Goal: Task Accomplishment & Management: Manage account settings

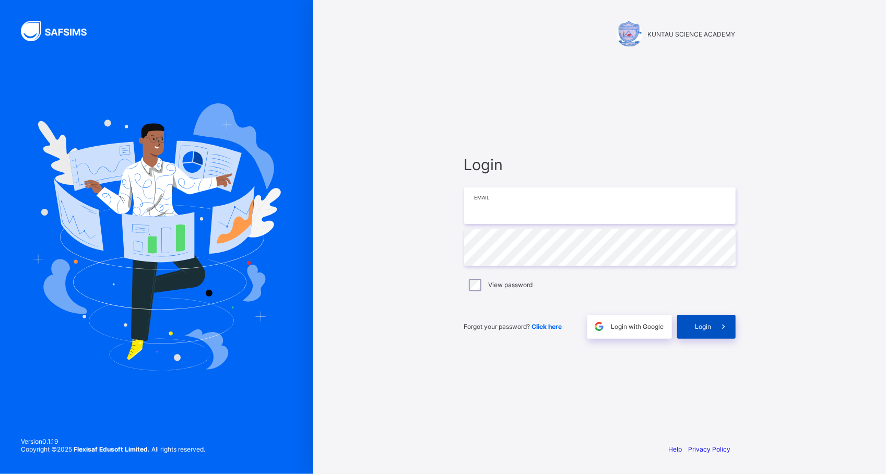
type input "**********"
click at [731, 326] on span at bounding box center [723, 327] width 24 height 24
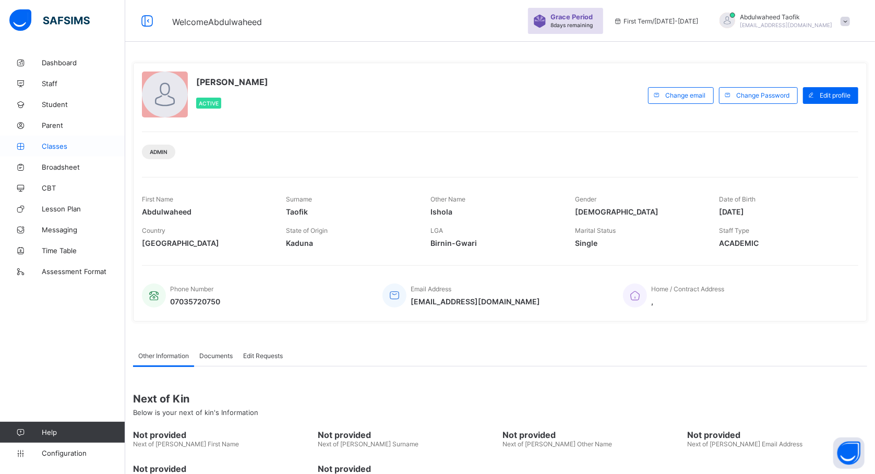
click at [59, 145] on span "Classes" at bounding box center [84, 146] width 84 height 8
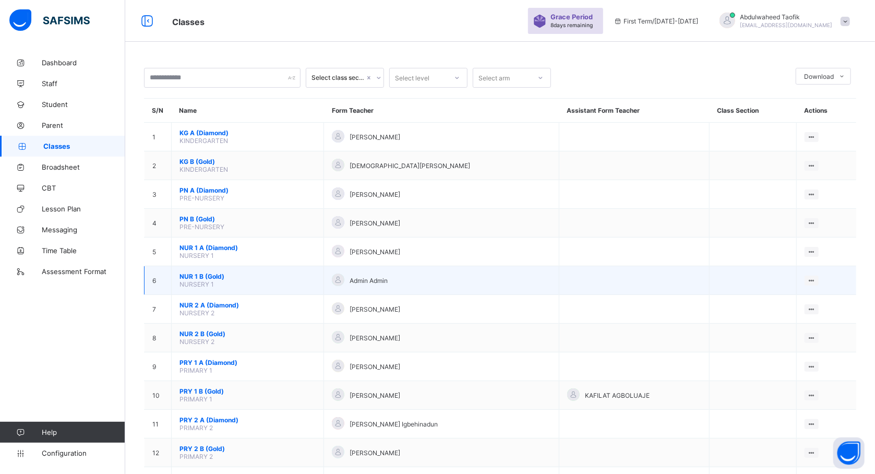
click at [195, 293] on td "NUR 1 B (Gold) NURSERY 1" at bounding box center [248, 280] width 152 height 29
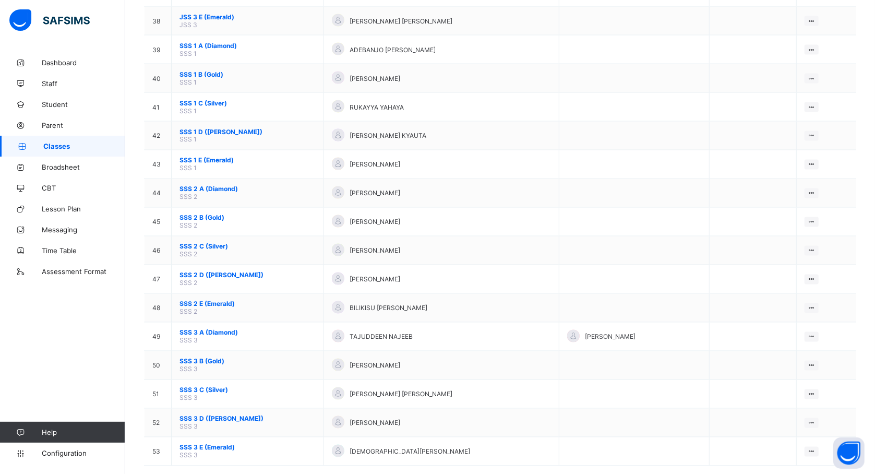
scroll to position [1187, 0]
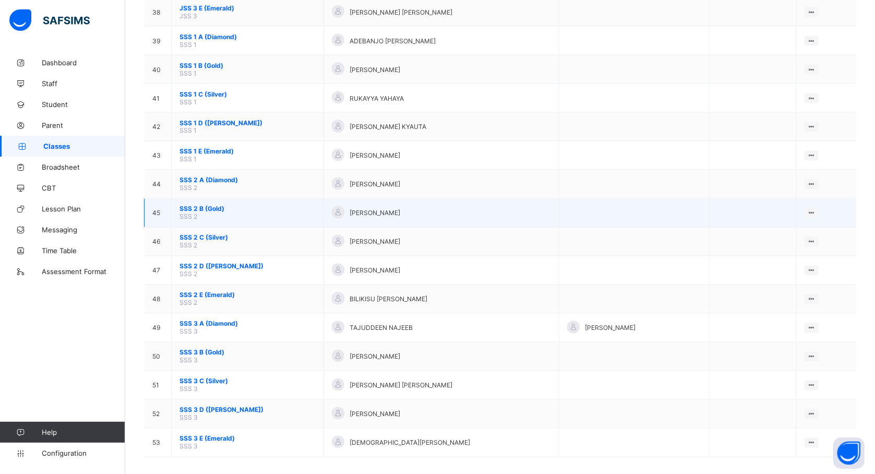
click at [209, 205] on span "SSS 2 B (Gold)" at bounding box center [248, 209] width 136 height 8
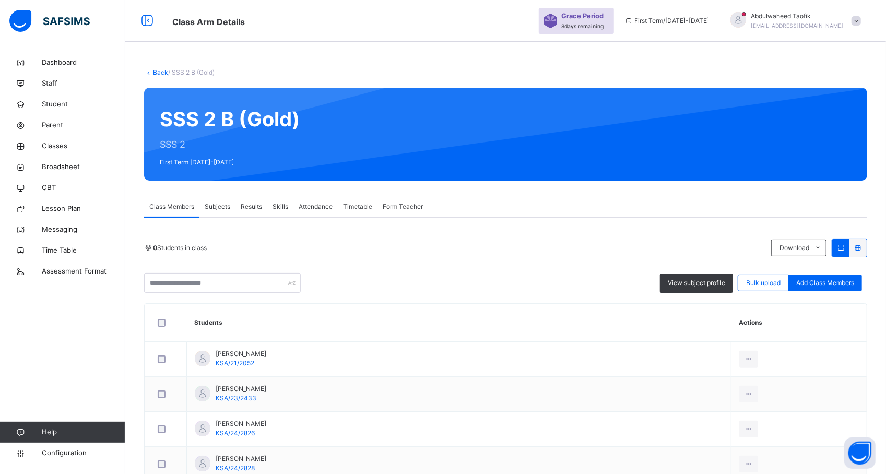
click at [343, 273] on div "View subject profile Bulk upload Add Class Members" at bounding box center [505, 283] width 723 height 20
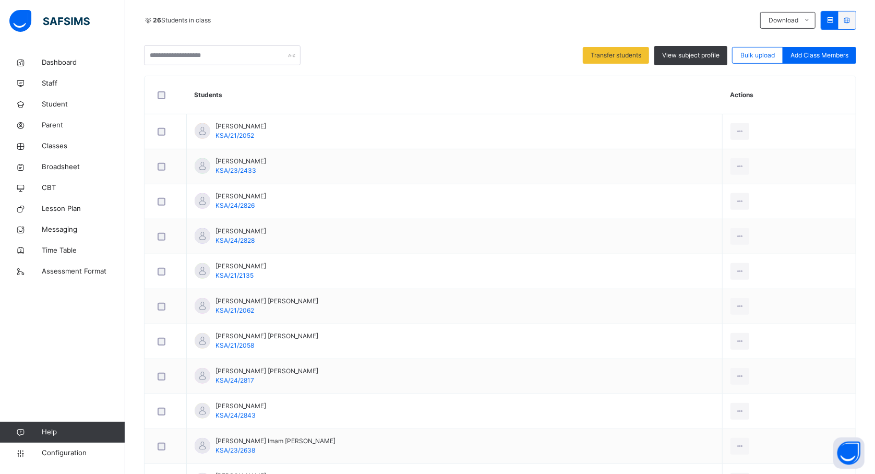
scroll to position [199, 0]
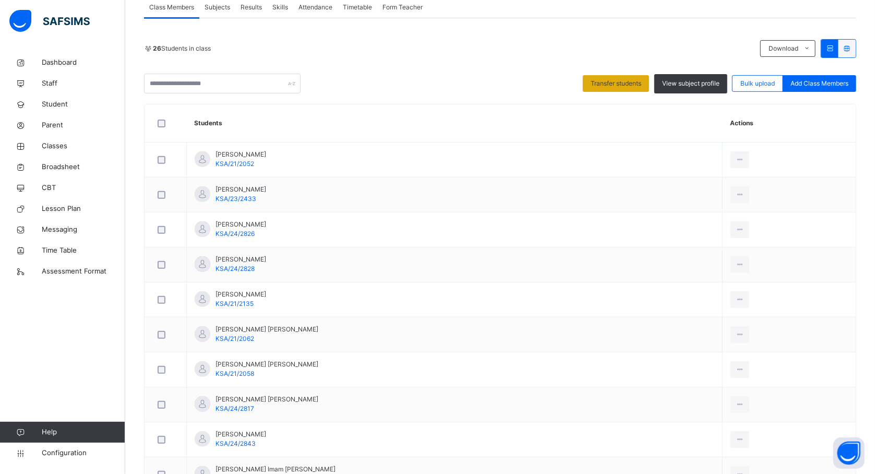
click at [609, 87] on span "Transfer students" at bounding box center [616, 83] width 51 height 9
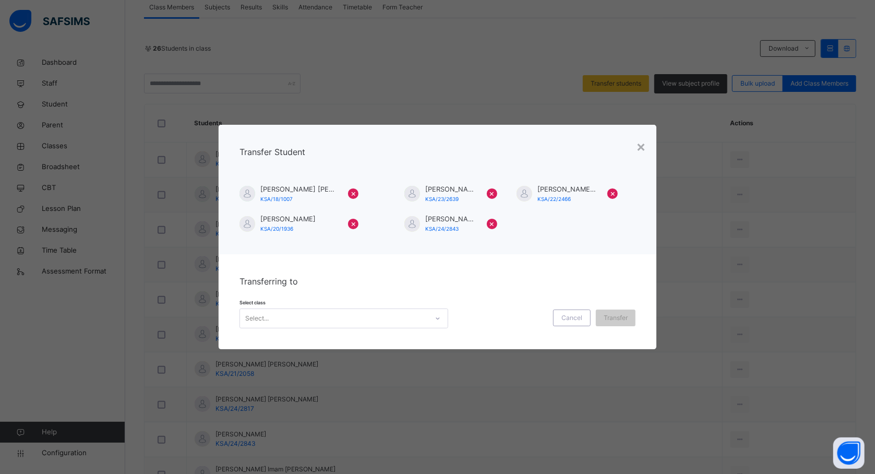
click at [429, 313] on div at bounding box center [438, 318] width 18 height 17
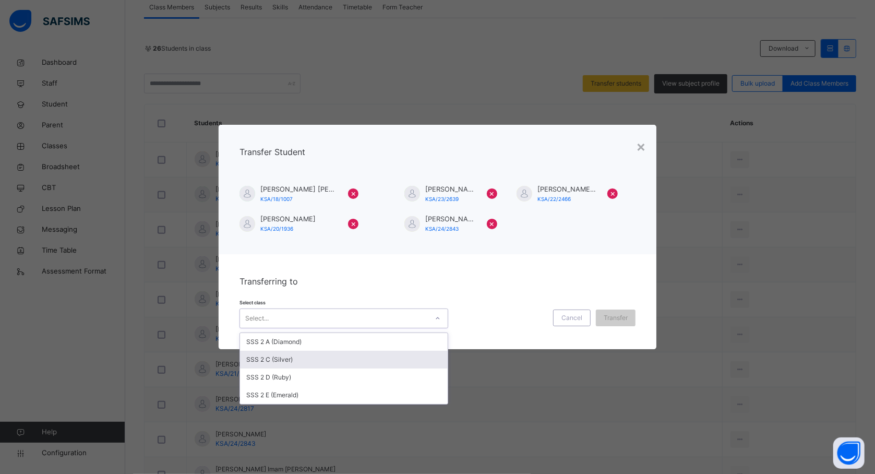
click at [414, 363] on div "SSS 2 C (Silver)" at bounding box center [344, 360] width 208 height 18
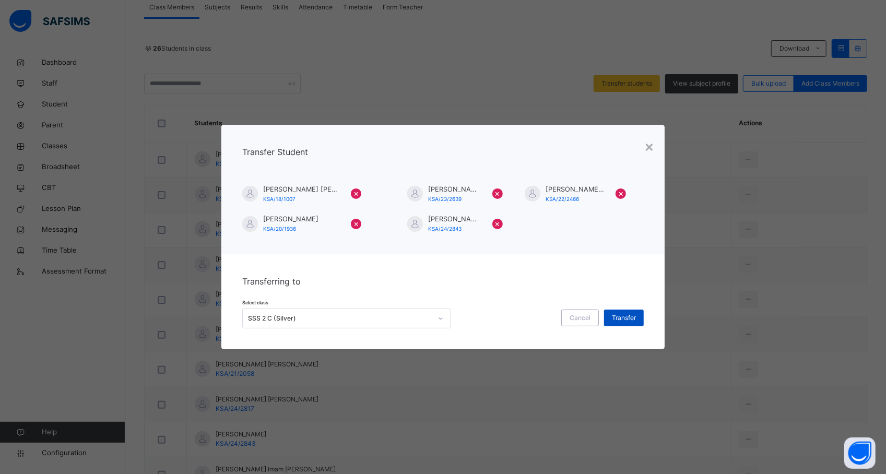
click at [619, 320] on span "Transfer" at bounding box center [624, 317] width 24 height 9
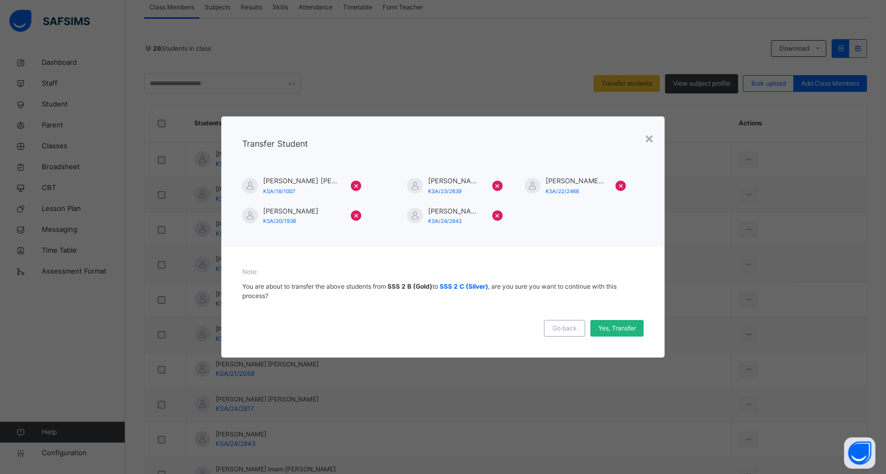
click at [606, 328] on span "Yes, Transfer" at bounding box center [617, 328] width 38 height 9
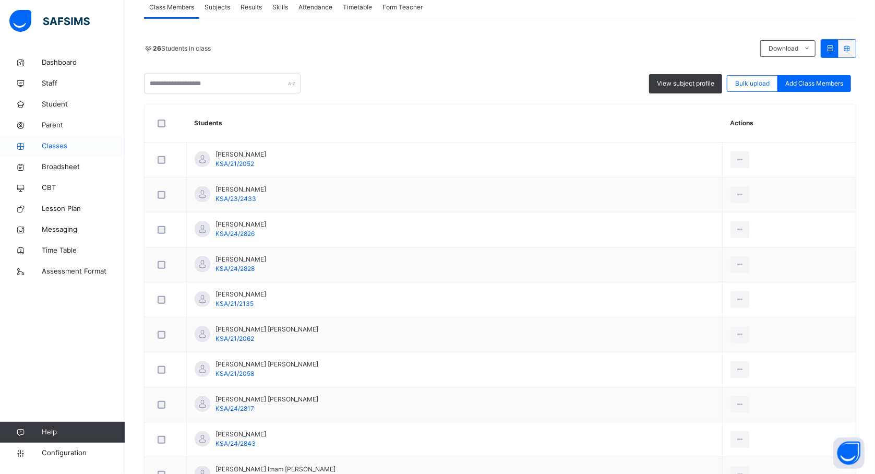
click at [57, 145] on span "Classes" at bounding box center [84, 146] width 84 height 10
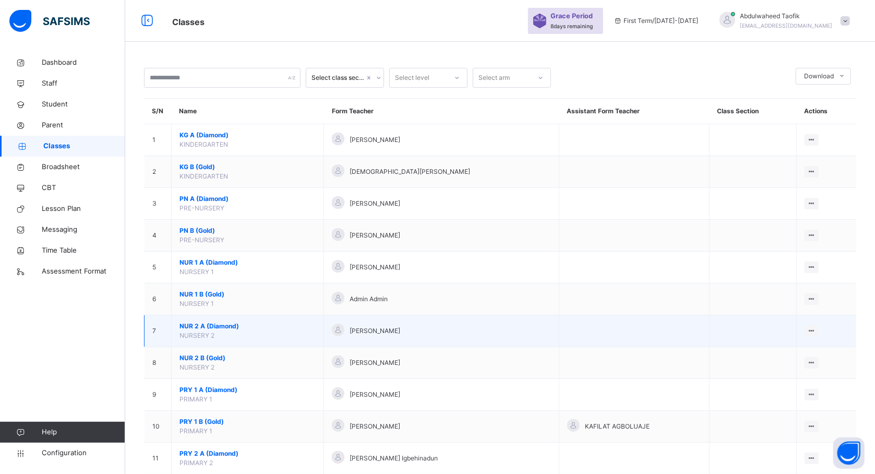
click at [388, 326] on div "[PERSON_NAME]" at bounding box center [441, 331] width 219 height 15
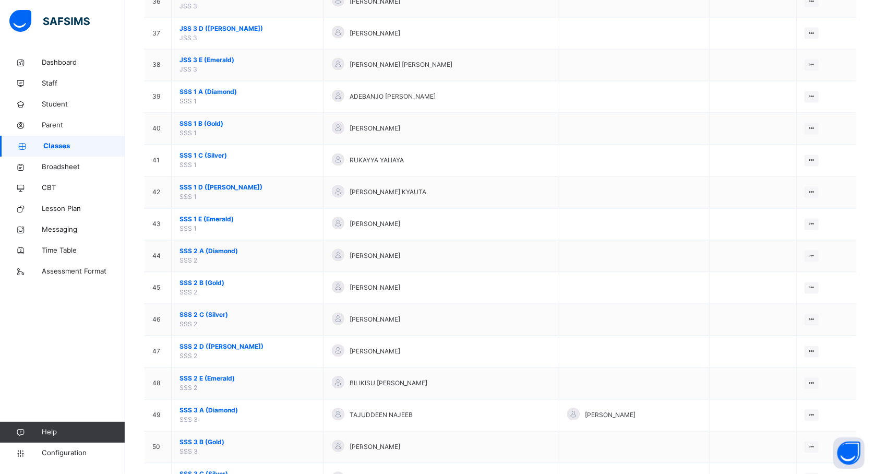
scroll to position [1280, 0]
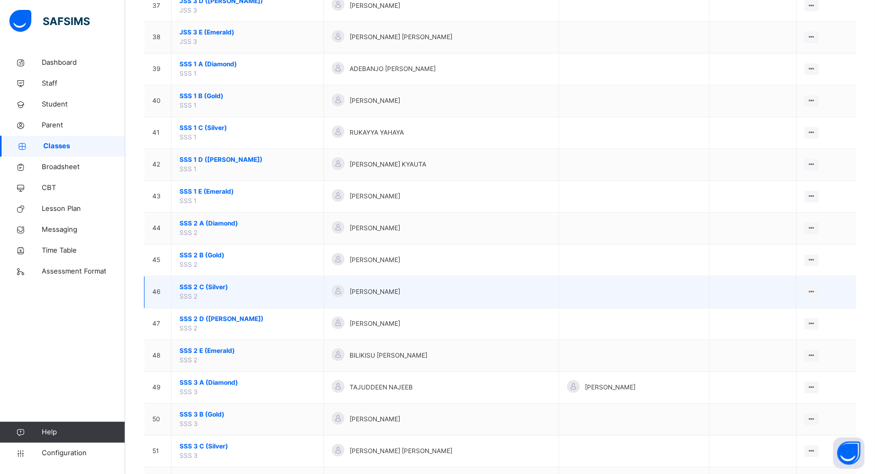
click at [225, 292] on span "SSS 2 C (Silver)" at bounding box center [248, 287] width 136 height 9
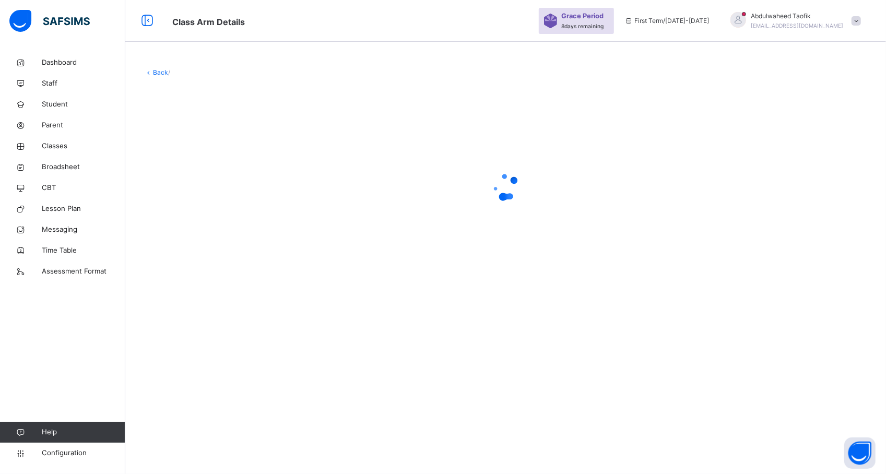
click at [225, 296] on div "Back /" at bounding box center [505, 176] width 760 height 249
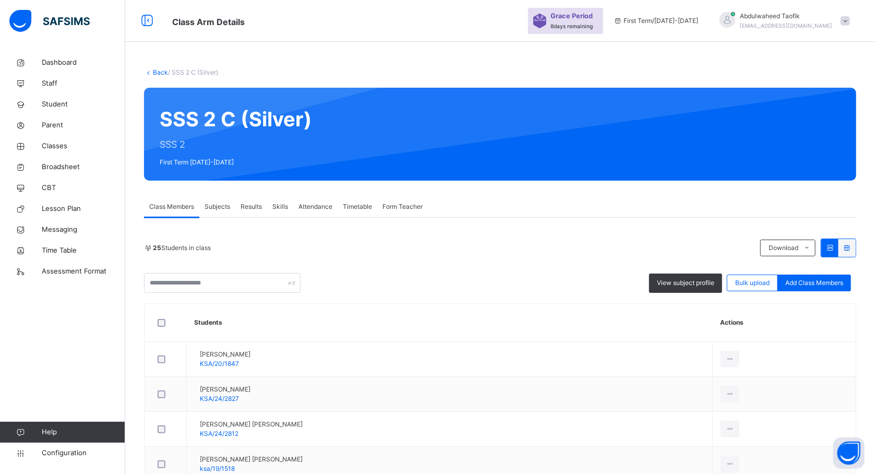
click at [585, 242] on div "25 Students in class Download Pdf Report Excel Report" at bounding box center [500, 248] width 712 height 19
click at [693, 281] on span "View subject profile" at bounding box center [685, 282] width 57 height 9
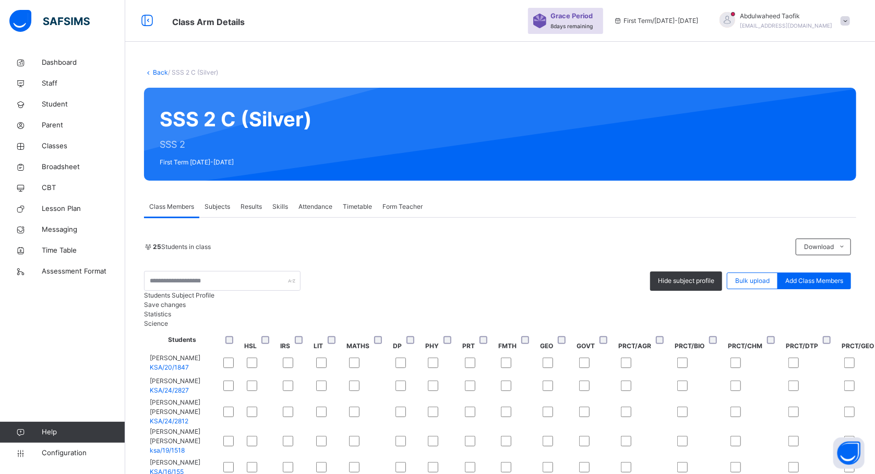
click at [716, 328] on div "Statistics Science" at bounding box center [500, 318] width 712 height 19
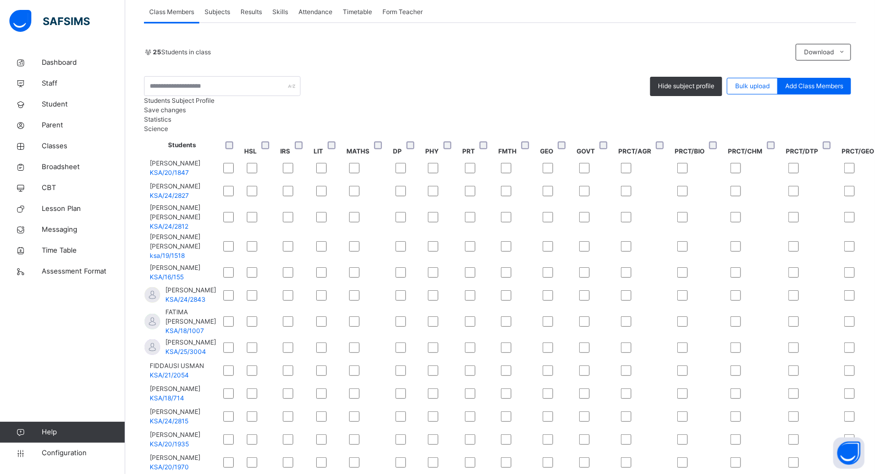
scroll to position [196, 0]
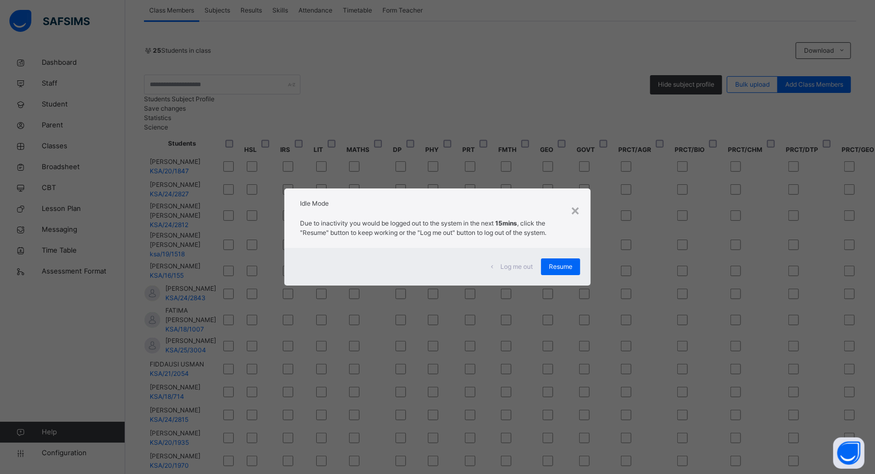
click at [562, 272] on div "Resume" at bounding box center [560, 266] width 39 height 17
click at [392, 178] on td at bounding box center [369, 166] width 46 height 23
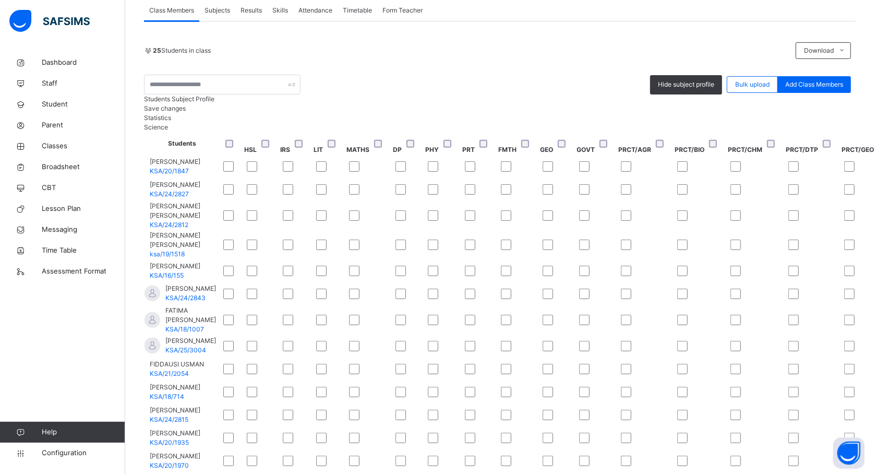
click at [220, 230] on td "ADAM ALIYU ADAM KSA/24/2812" at bounding box center [182, 215] width 76 height 29
click at [220, 259] on td "Adam Mohammed Rabiu ksa/19/1518" at bounding box center [182, 244] width 76 height 29
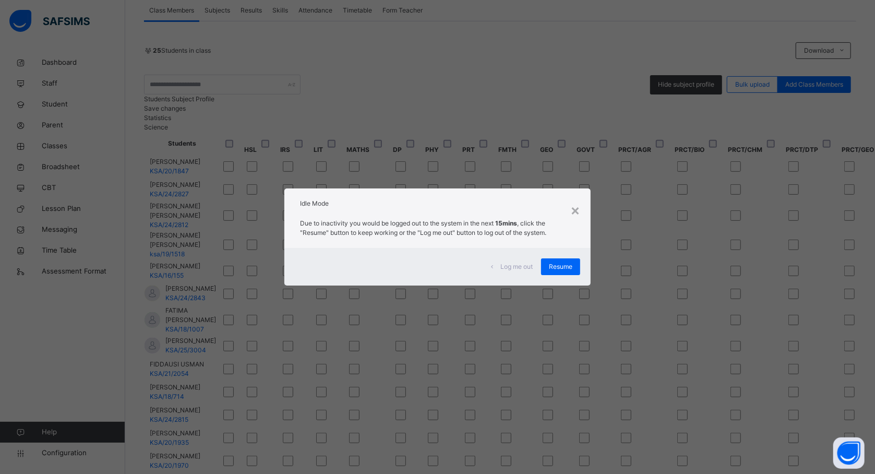
click at [584, 282] on div "Log me out Resume" at bounding box center [437, 267] width 306 height 38
click at [569, 272] on div "Resume" at bounding box center [560, 266] width 39 height 17
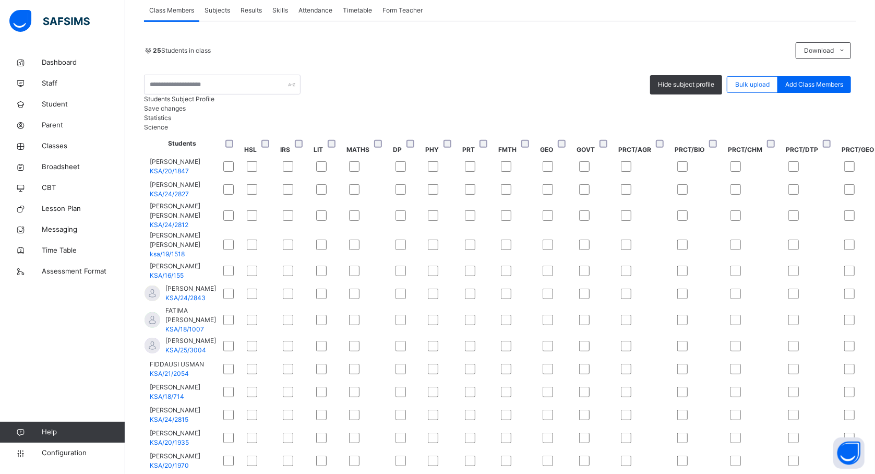
click at [220, 305] on td "AMINA DAHIRU RIBADU KSA/24/2843" at bounding box center [182, 293] width 76 height 23
click at [313, 305] on td at bounding box center [296, 293] width 33 height 23
click at [576, 335] on td at bounding box center [597, 319] width 42 height 29
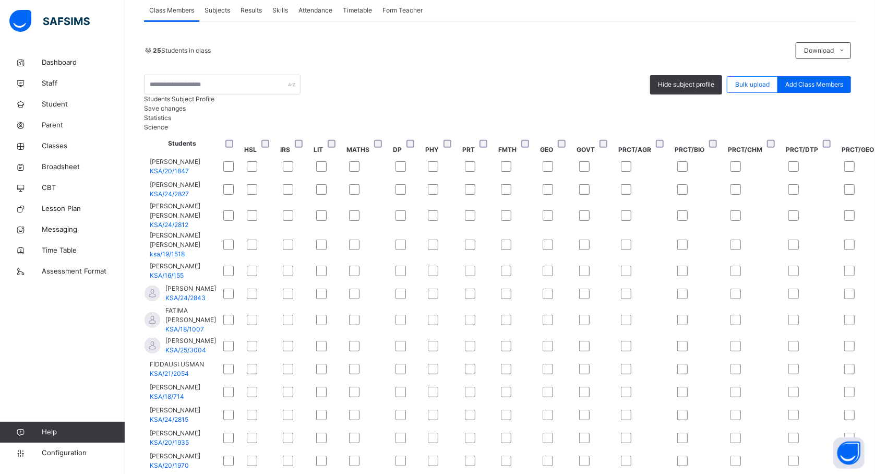
scroll to position [55, 872]
click at [828, 113] on div "Save changes" at bounding box center [500, 108] width 712 height 9
click at [819, 113] on div "Save changes" at bounding box center [500, 108] width 712 height 9
click at [220, 305] on td "AMINA DAHIRU RIBADU KSA/24/2843" at bounding box center [182, 293] width 76 height 23
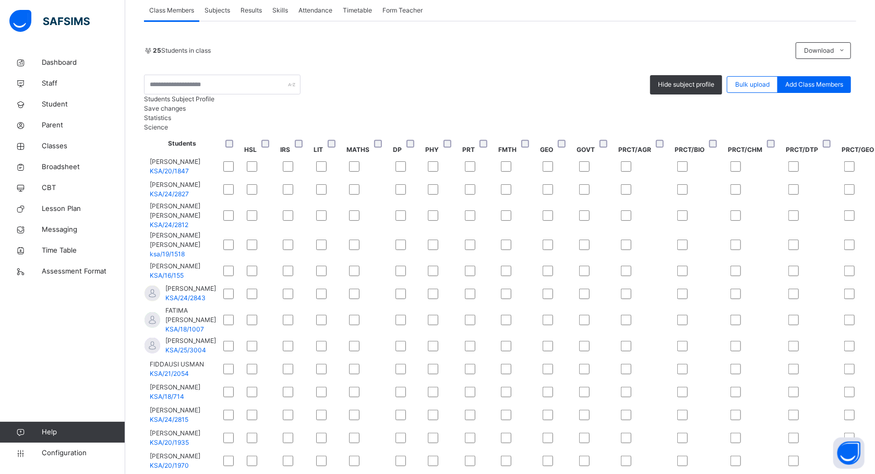
click at [186, 112] on span "Save changes" at bounding box center [165, 108] width 42 height 8
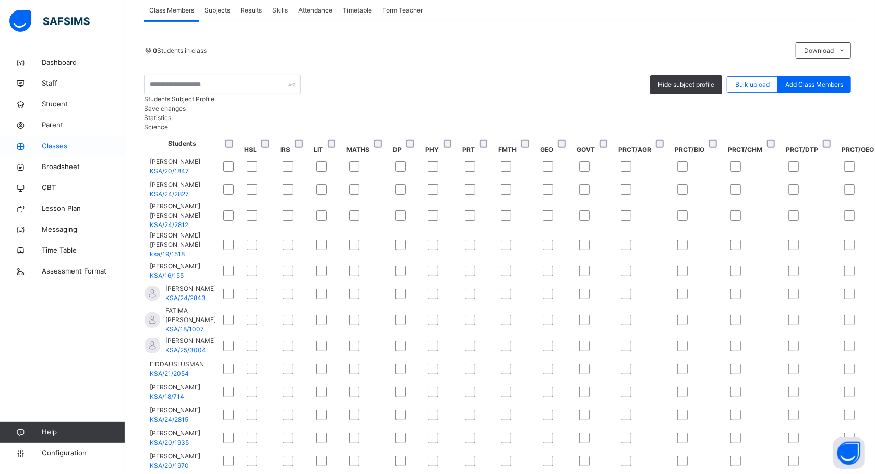
click at [56, 142] on span "Classes" at bounding box center [84, 146] width 84 height 10
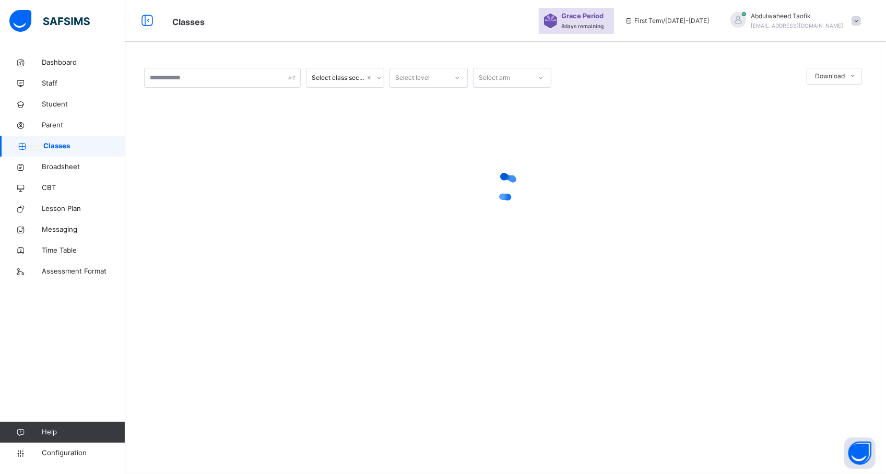
click at [714, 305] on div "Select class section Select level Select arm Download Pdf Report Excel Report ×…" at bounding box center [505, 237] width 760 height 474
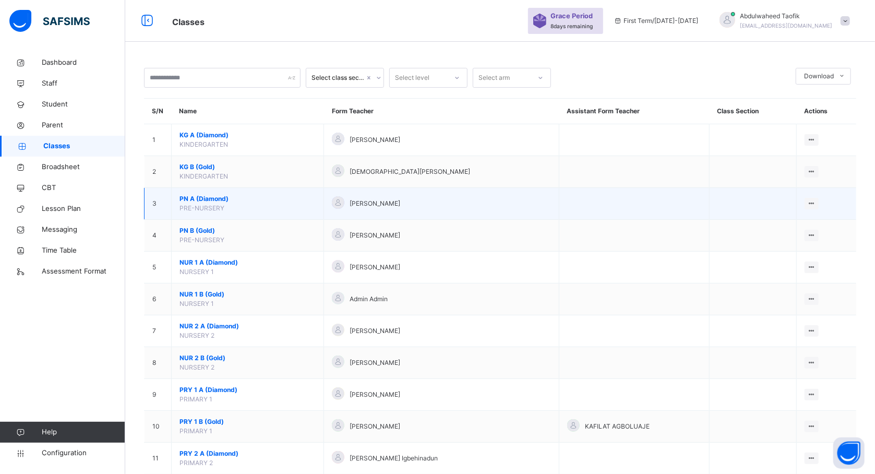
click at [680, 216] on td at bounding box center [634, 204] width 150 height 32
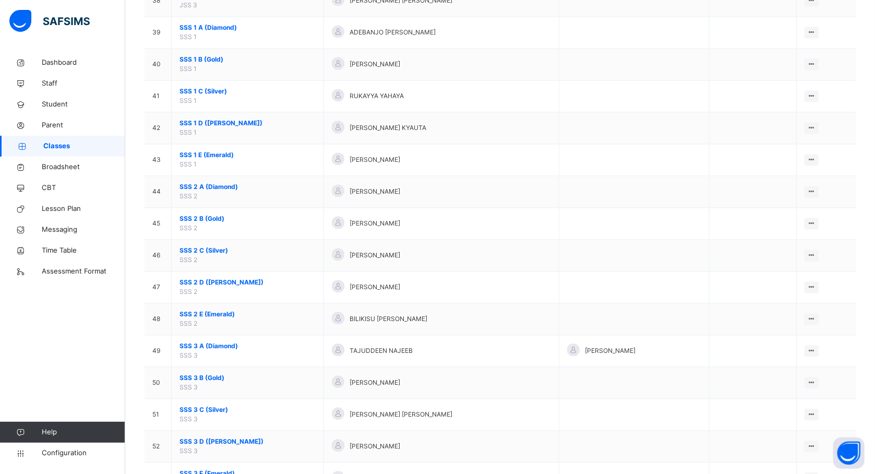
scroll to position [1374, 0]
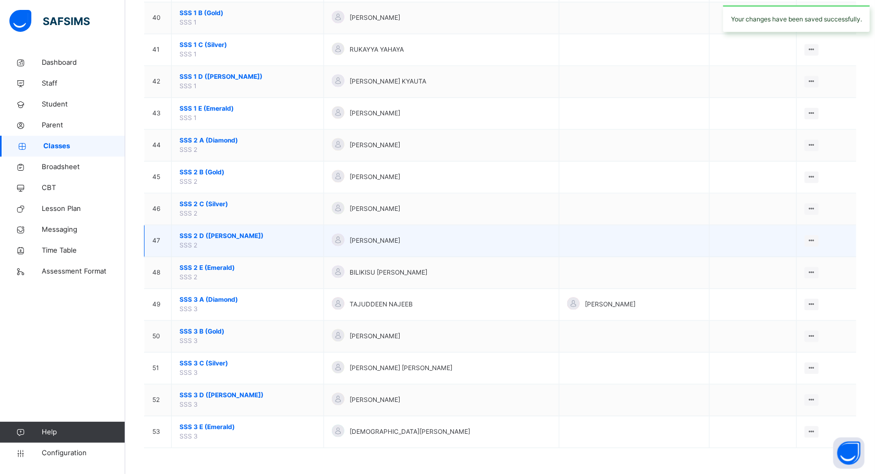
click at [203, 232] on span "SSS 2 D (Ruby)" at bounding box center [248, 235] width 136 height 9
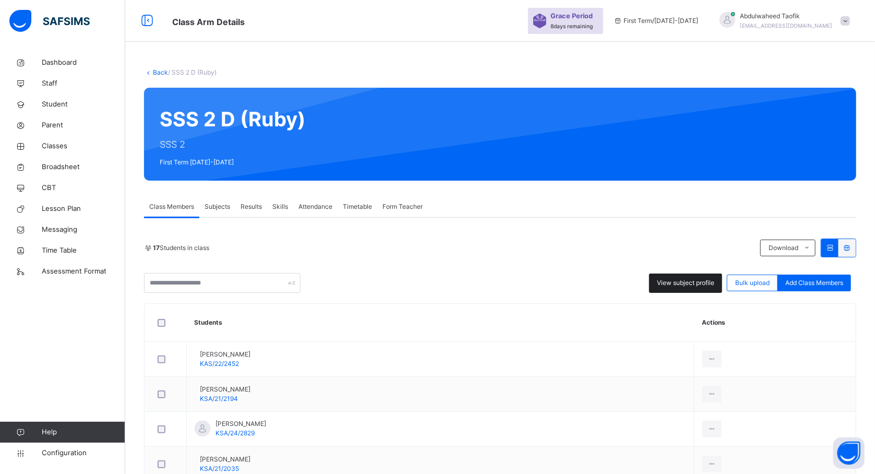
click at [671, 285] on span "View subject profile" at bounding box center [685, 282] width 57 height 9
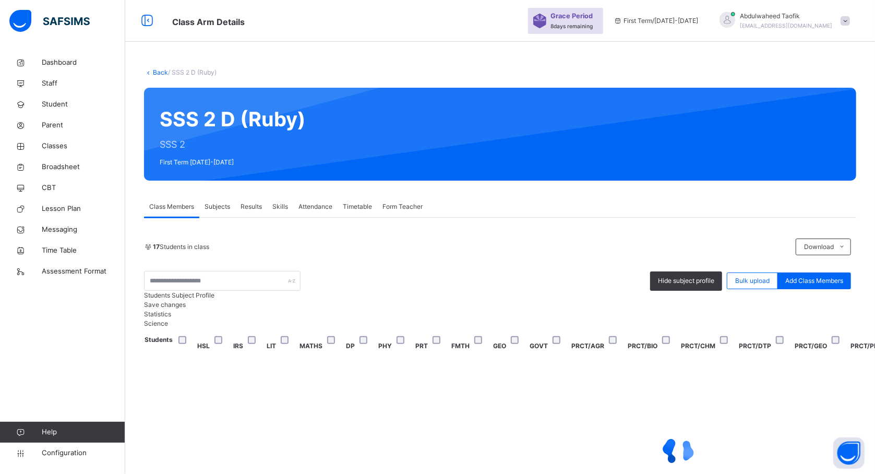
click at [331, 328] on div "Statistics Science" at bounding box center [500, 318] width 712 height 19
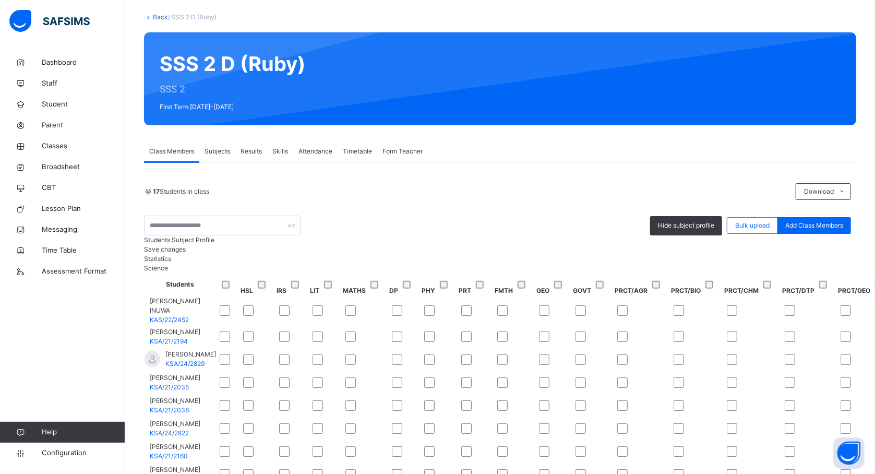
scroll to position [0, 418]
click at [871, 295] on div at bounding box center [882, 284] width 22 height 22
click at [782, 325] on td at bounding box center [810, 310] width 56 height 29
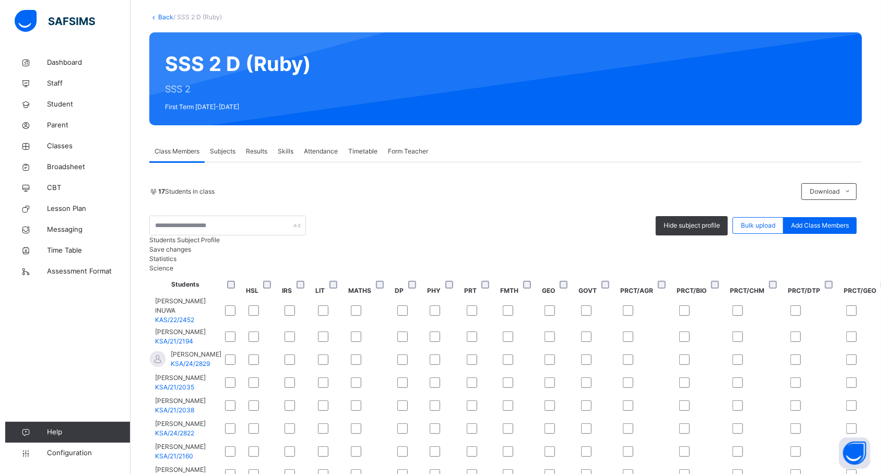
scroll to position [0, 872]
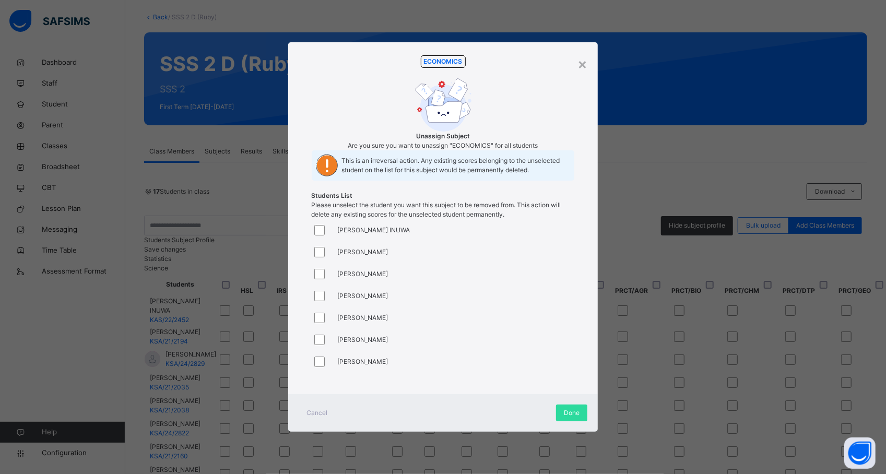
drag, startPoint x: 791, startPoint y: 349, endPoint x: 585, endPoint y: 384, distance: 209.6
click at [585, 384] on div "× ECONOMICS Unassign Subject Are you sure you want to unassign "ECONOMICS" for …" at bounding box center [443, 237] width 886 height 474
click at [363, 371] on div "FATIMA SADIQ KAGO" at bounding box center [350, 362] width 77 height 22
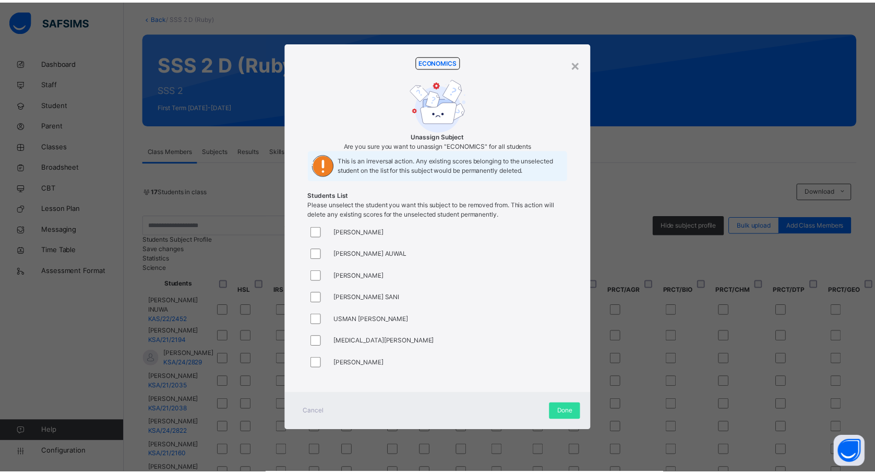
scroll to position [216, 0]
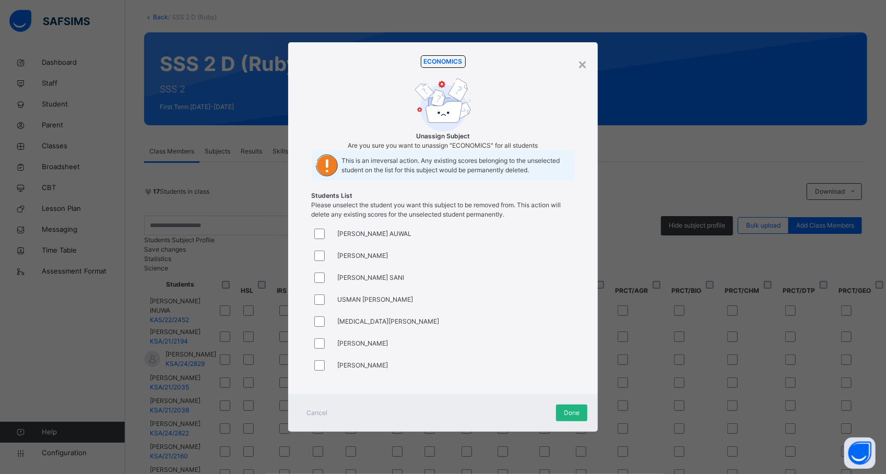
click at [567, 418] on span "Done" at bounding box center [572, 412] width 16 height 9
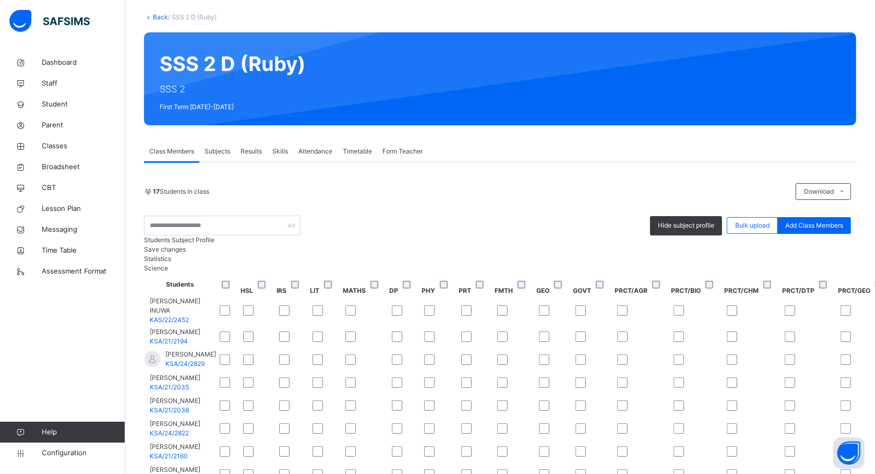
click at [838, 325] on td at bounding box center [866, 310] width 56 height 29
click at [614, 296] on th "PRCT/AGR" at bounding box center [642, 284] width 56 height 23
click at [536, 371] on td at bounding box center [515, 382] width 42 height 23
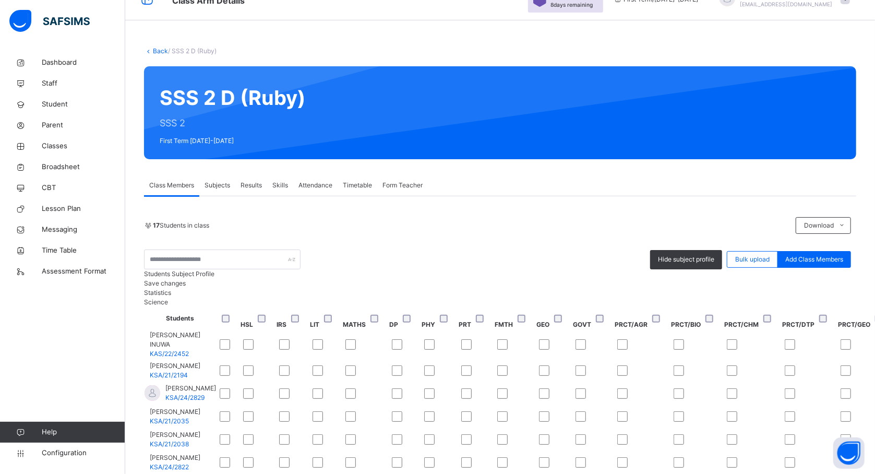
scroll to position [0, 0]
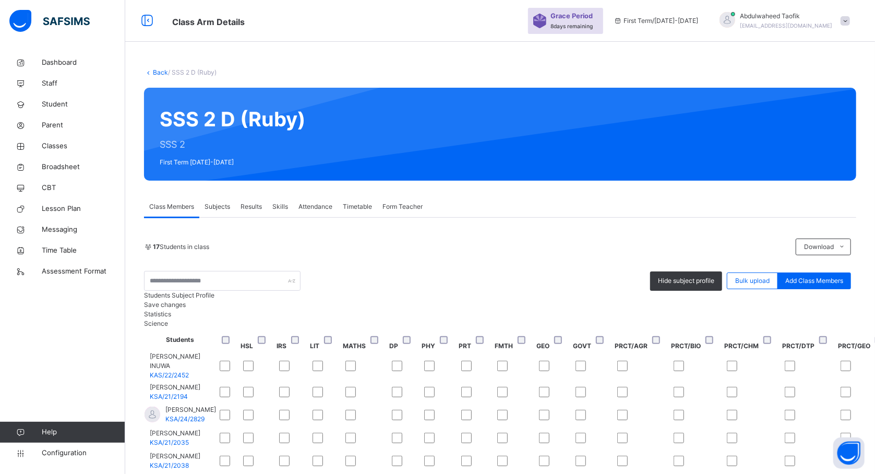
click at [536, 380] on td at bounding box center [515, 365] width 42 height 29
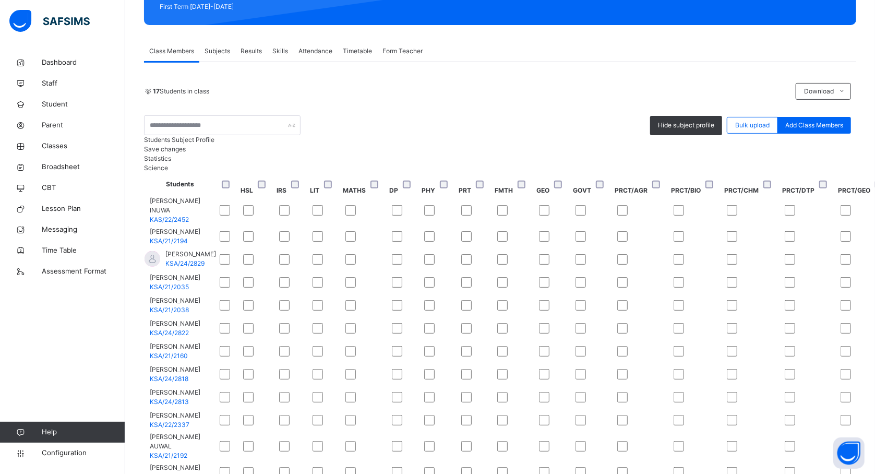
scroll to position [159, 0]
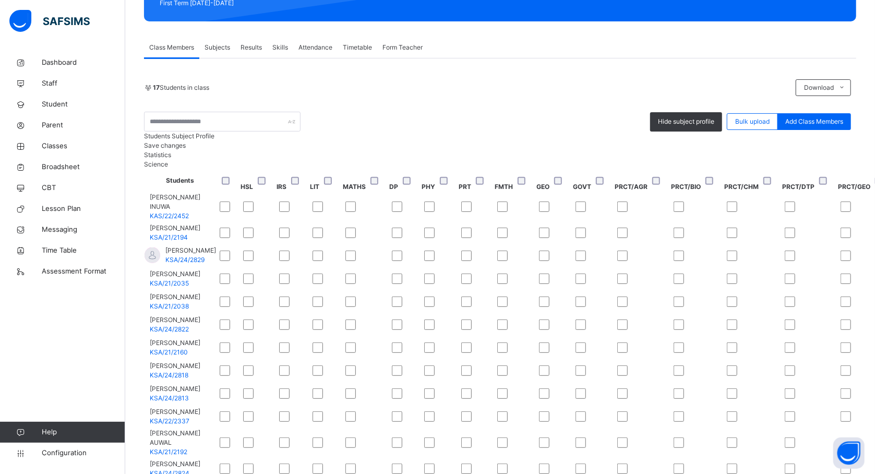
click at [536, 192] on th "FMTH" at bounding box center [515, 180] width 42 height 23
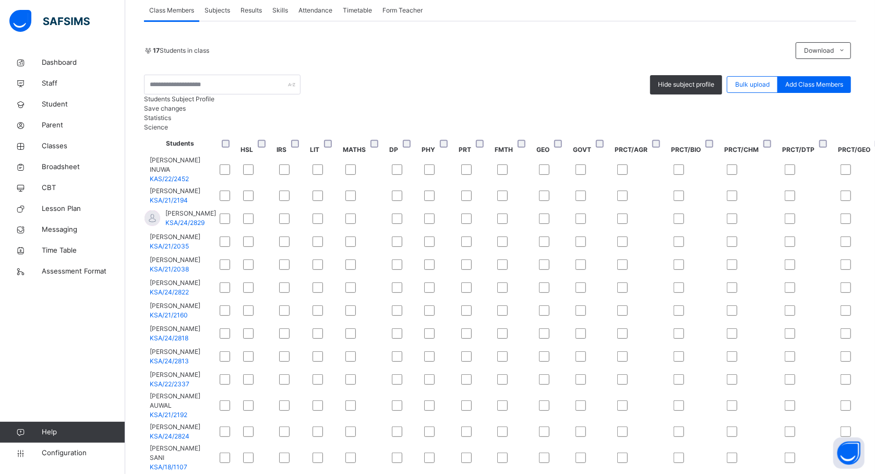
scroll to position [260, 0]
click at [186, 112] on span "Save changes" at bounding box center [165, 108] width 42 height 8
click at [829, 113] on div "Save changes" at bounding box center [500, 108] width 712 height 9
click at [819, 113] on div "Students Subject Profile Save changes" at bounding box center [500, 103] width 712 height 19
click at [830, 113] on div "Save changes" at bounding box center [500, 108] width 712 height 9
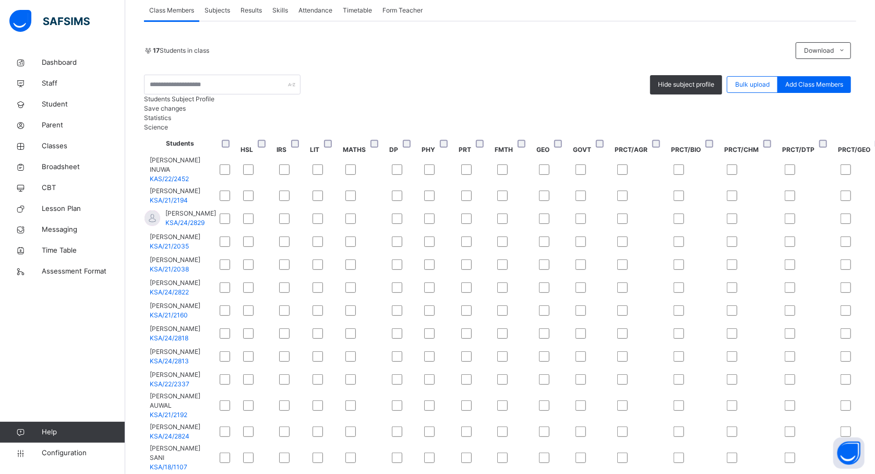
click at [830, 113] on div "Save changes" at bounding box center [500, 108] width 712 height 9
drag, startPoint x: 472, startPoint y: 101, endPoint x: 126, endPoint y: 197, distance: 358.5
click at [126, 197] on div "Back / SSS 2 D (Ruby) SSS 2 D (Ruby) SSS 2 First Term 2025-2026 Class Members S…" at bounding box center [500, 229] width 750 height 747
click at [58, 153] on link "Classes" at bounding box center [62, 146] width 125 height 21
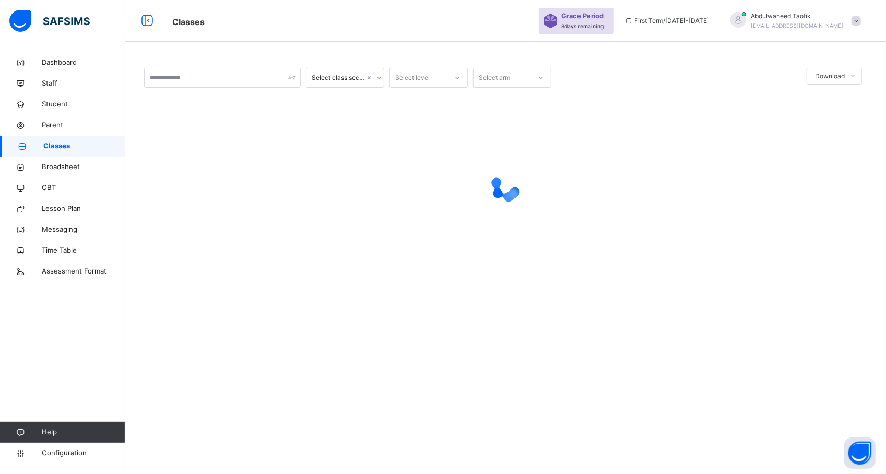
click at [211, 303] on div "Select class section Select level Select arm Download Pdf Report Excel Report ×…" at bounding box center [505, 237] width 760 height 474
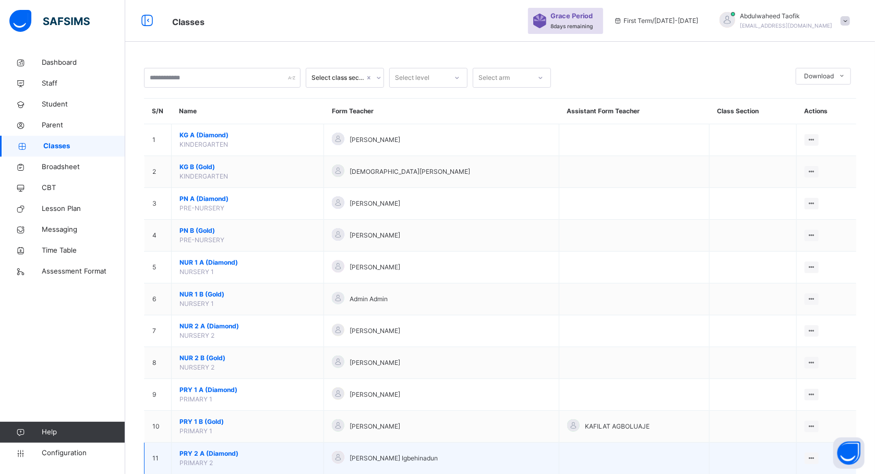
click at [216, 454] on span "PRY 2 A (Diamond)" at bounding box center [248, 453] width 136 height 9
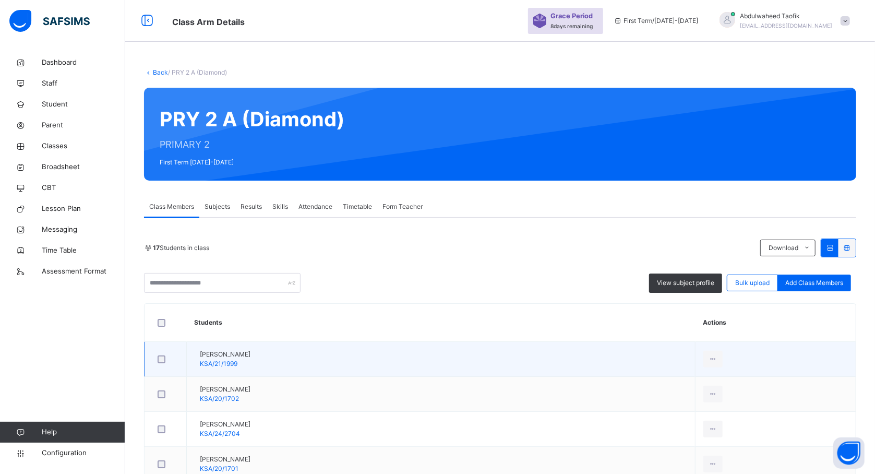
click at [856, 373] on td "View Profile Remove from Class Transfer Student" at bounding box center [776, 359] width 160 height 35
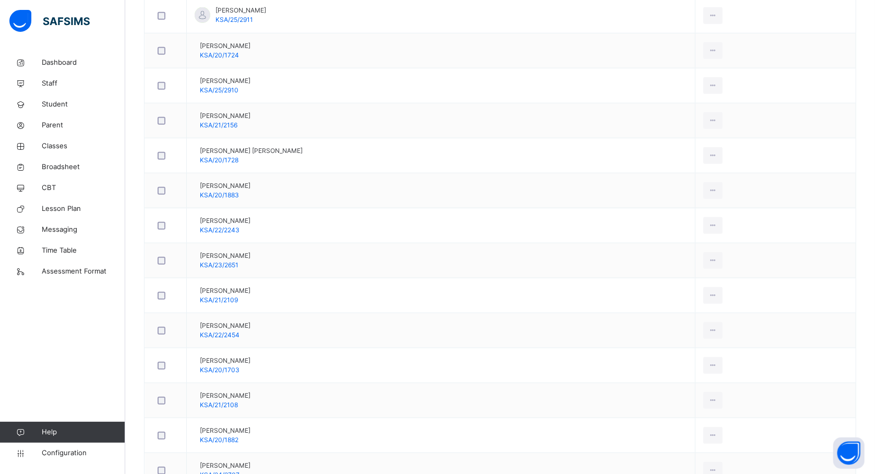
scroll to position [446, 0]
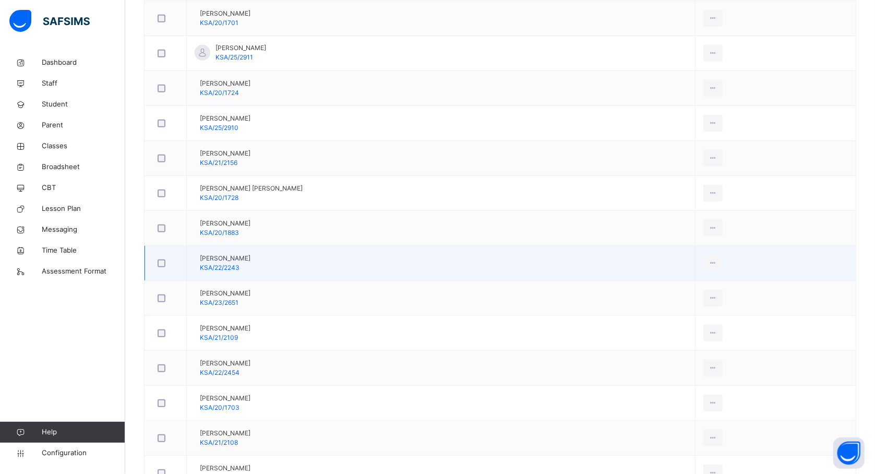
click at [398, 264] on td "Hafsat Sulaiman G. KSA/22/2243" at bounding box center [441, 263] width 509 height 35
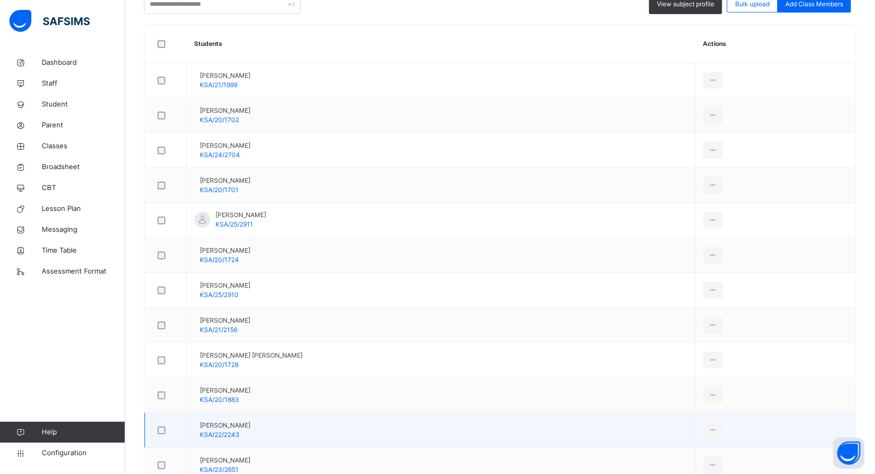
scroll to position [307, 0]
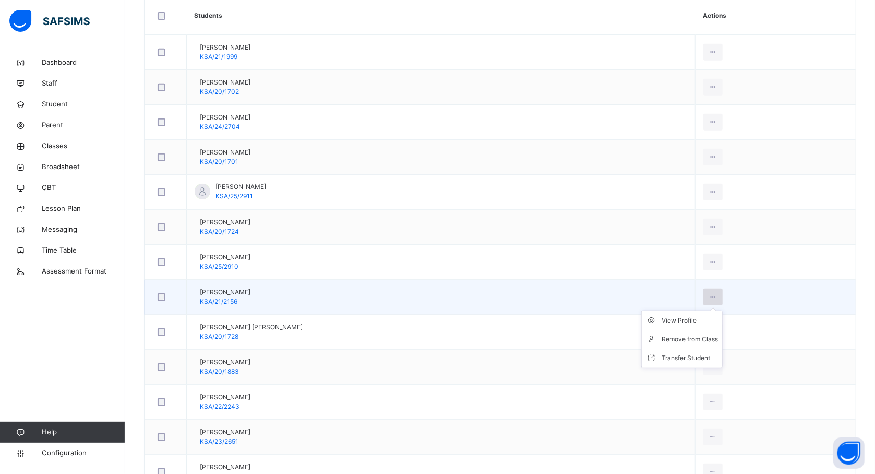
click at [723, 293] on div at bounding box center [713, 297] width 19 height 17
click at [702, 343] on div "Remove from Class" at bounding box center [690, 339] width 56 height 10
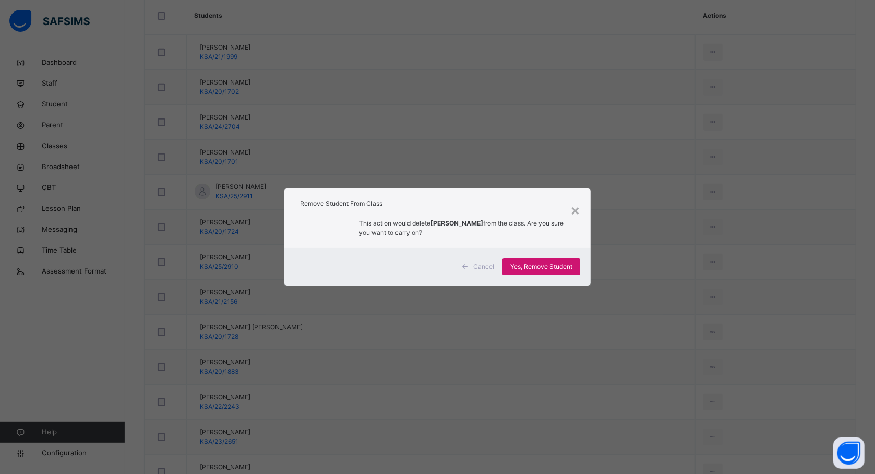
click at [539, 272] on div "Yes, Remove Student" at bounding box center [542, 266] width 78 height 17
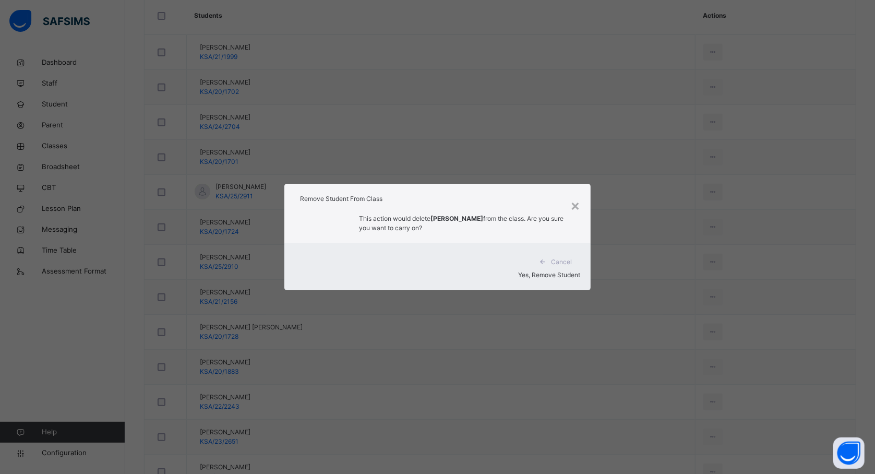
click at [542, 270] on div "Yes, Remove Student" at bounding box center [437, 274] width 285 height 9
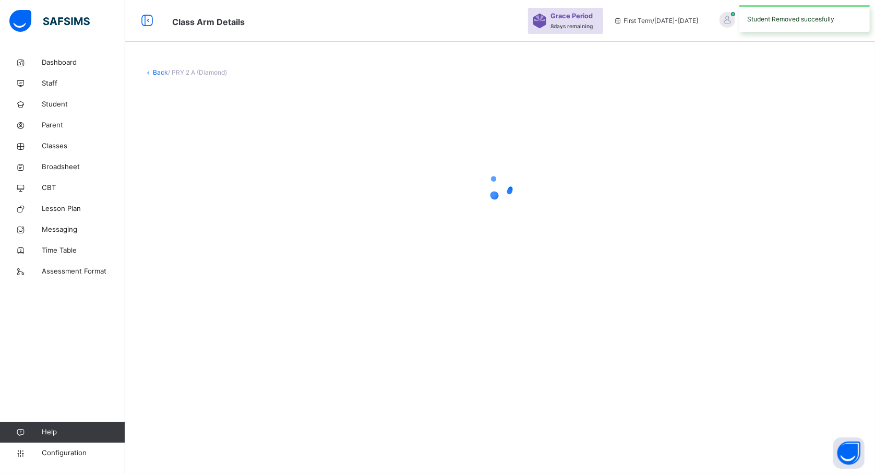
scroll to position [0, 0]
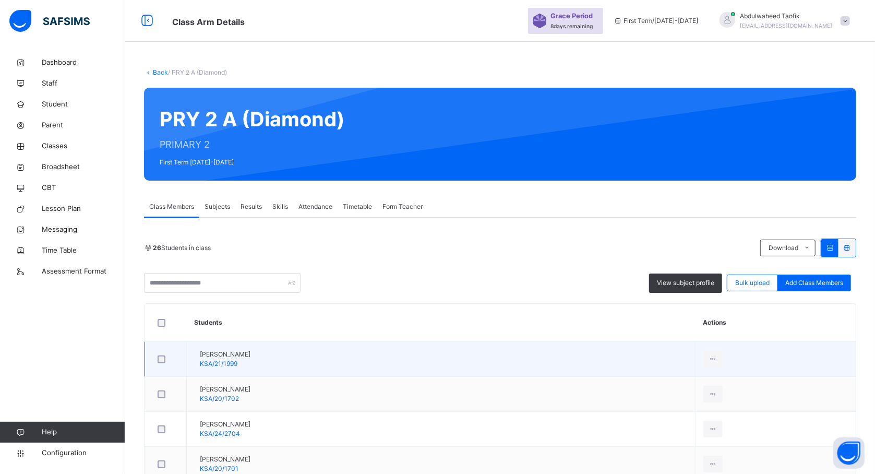
click at [303, 343] on td "Abubakar Abdulkadir Labaran KSA/21/1999" at bounding box center [441, 359] width 509 height 35
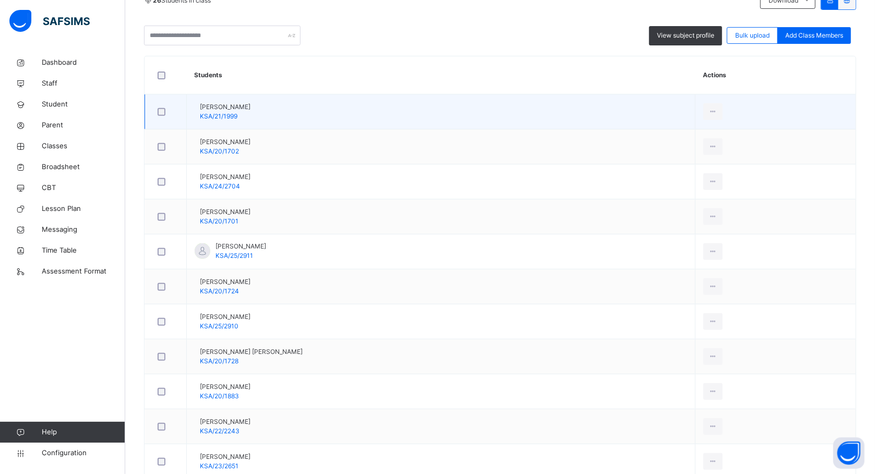
scroll to position [251, 0]
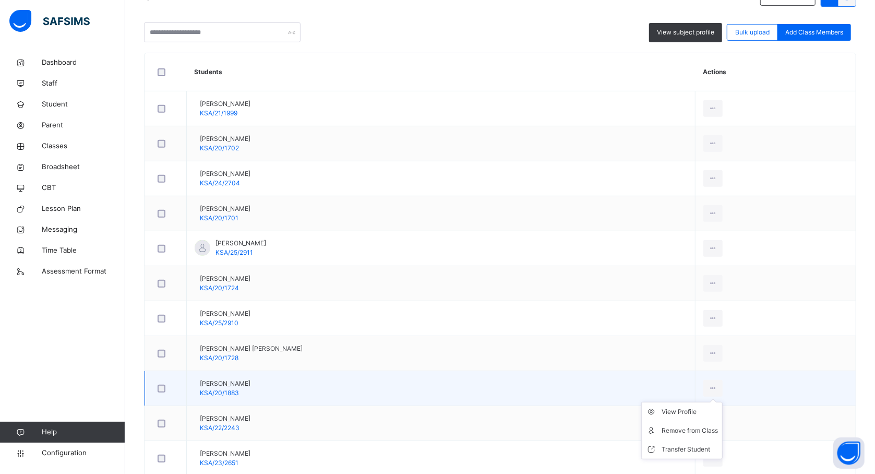
click at [720, 402] on ul "View Profile Remove from Class Transfer Student" at bounding box center [681, 430] width 81 height 57
click at [700, 429] on div "Remove from Class" at bounding box center [690, 430] width 56 height 10
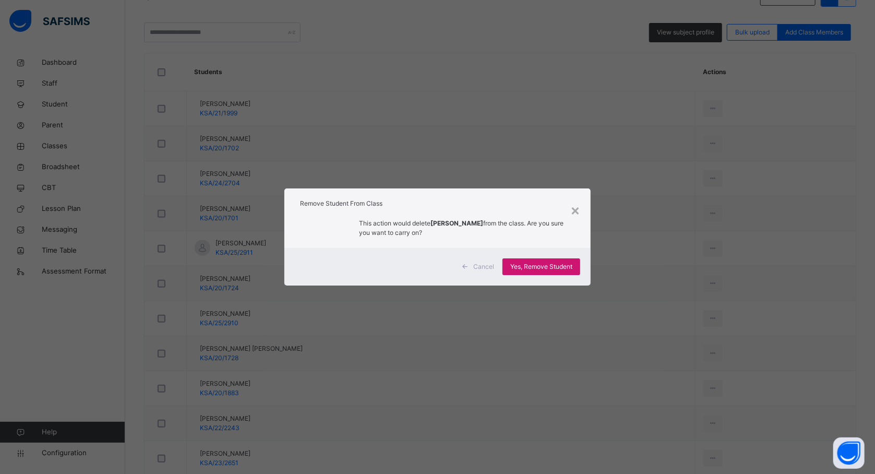
click at [570, 266] on span "Yes, Remove Student" at bounding box center [541, 266] width 62 height 9
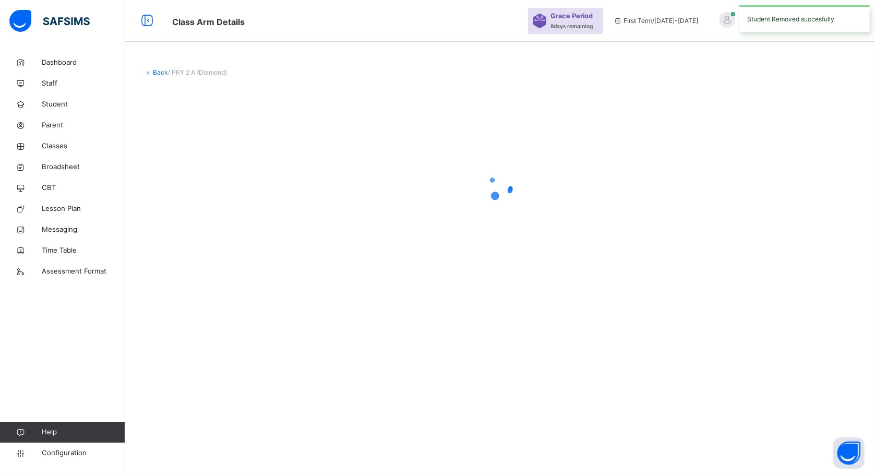
scroll to position [0, 0]
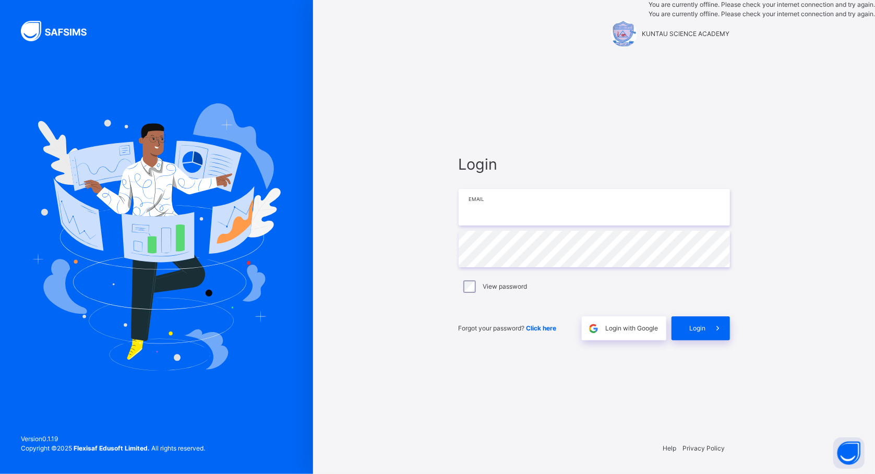
type input "**********"
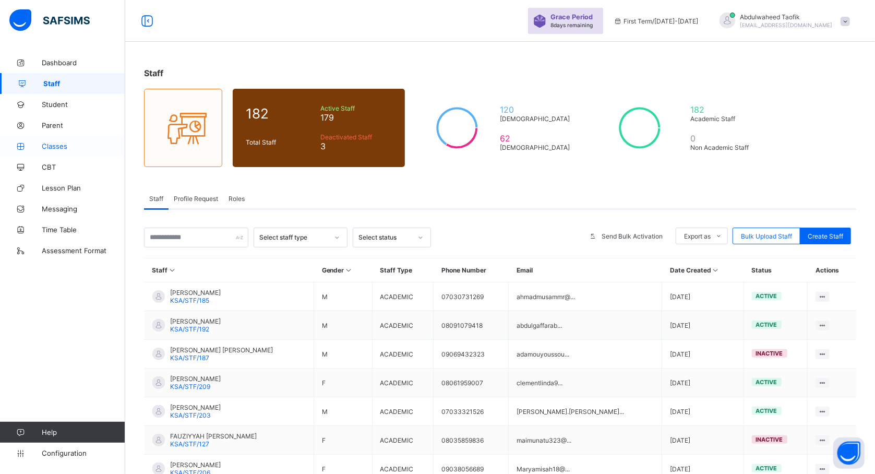
click at [45, 146] on span "Classes" at bounding box center [84, 146] width 84 height 8
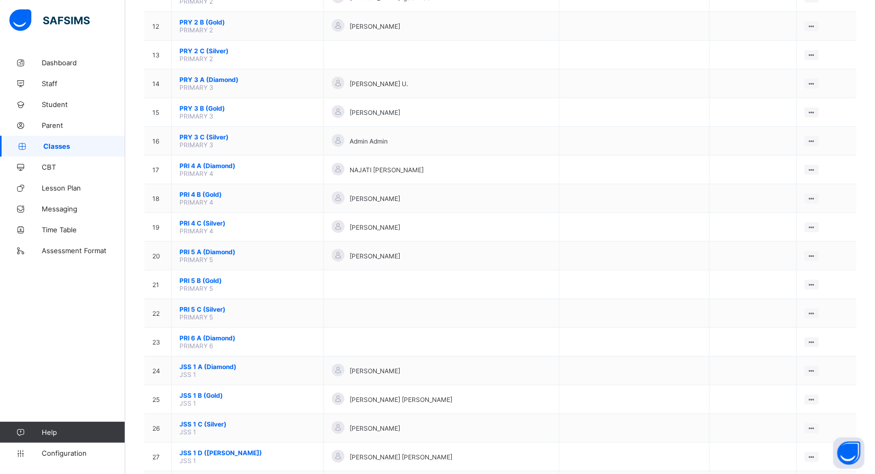
scroll to position [1187, 0]
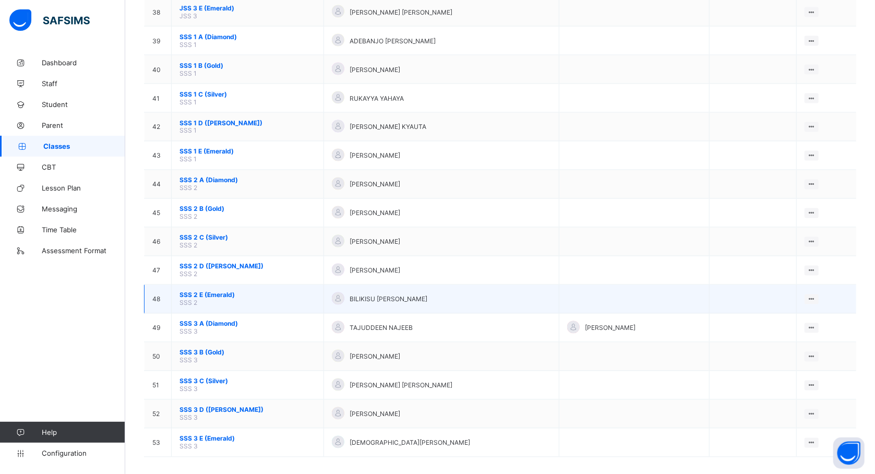
click at [211, 291] on span "SSS 2 E (Emerald)" at bounding box center [248, 295] width 136 height 8
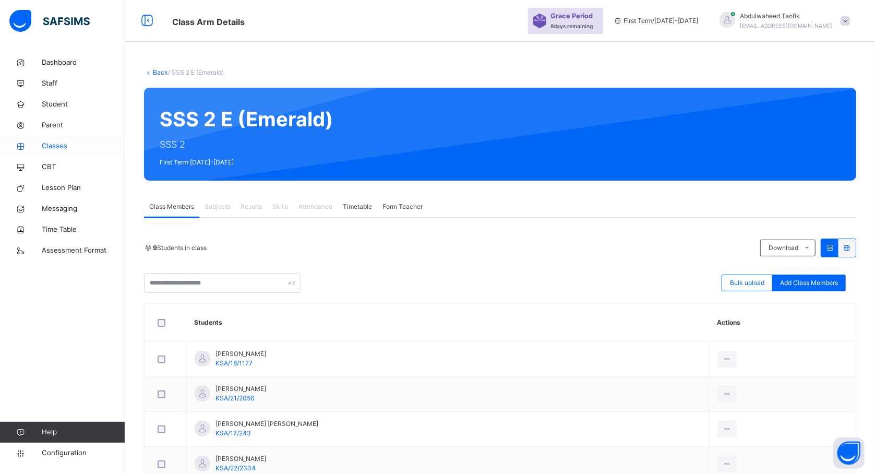
click at [57, 151] on span "Classes" at bounding box center [84, 146] width 84 height 10
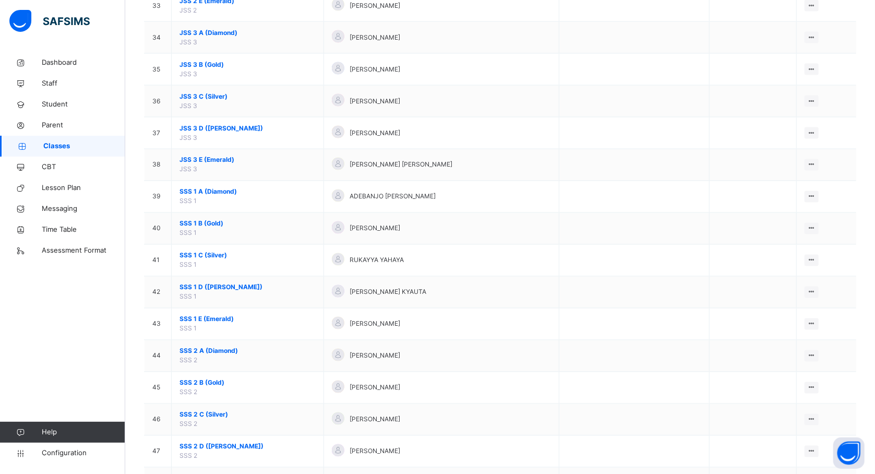
scroll to position [1374, 0]
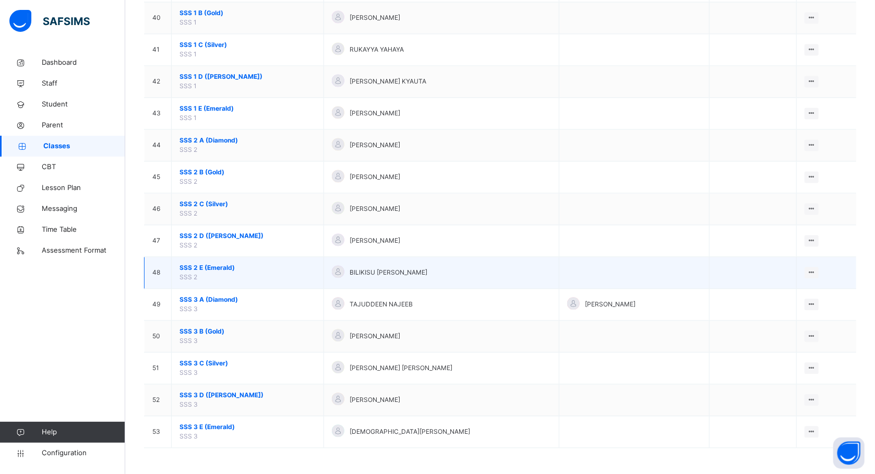
click at [205, 264] on span "SSS 2 E (Emerald)" at bounding box center [248, 267] width 136 height 9
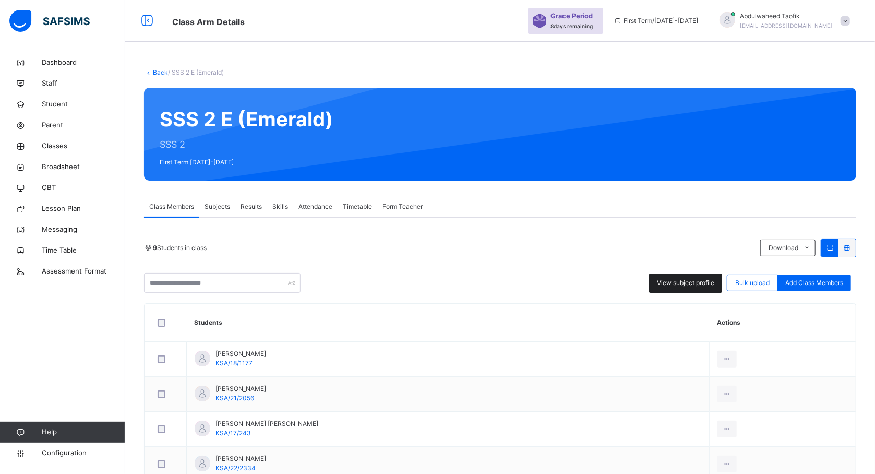
click at [698, 289] on div "View subject profile" at bounding box center [685, 282] width 73 height 19
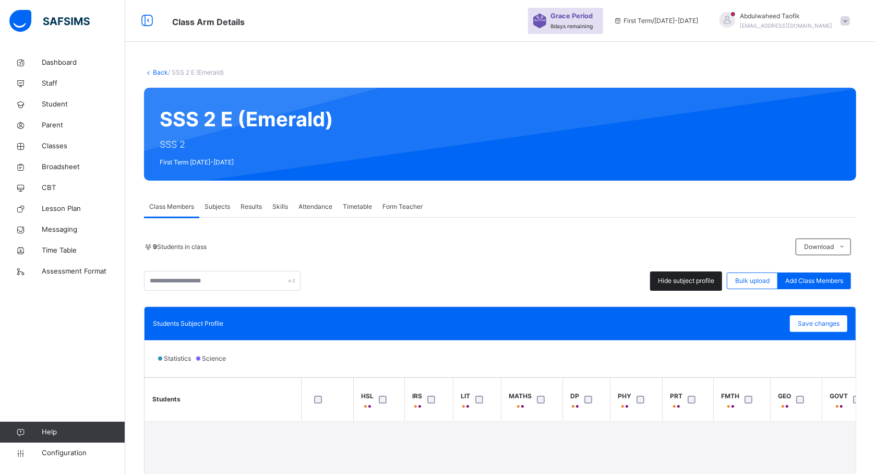
click at [698, 280] on span "Hide subject profile" at bounding box center [686, 280] width 56 height 9
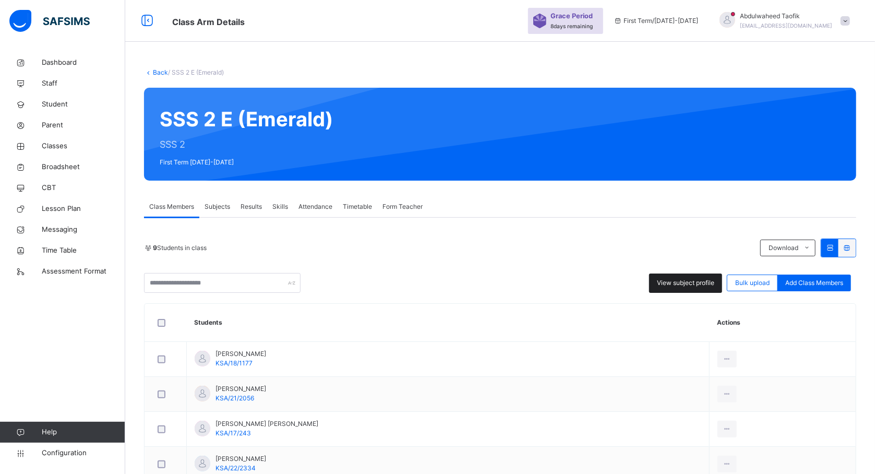
click at [678, 278] on span "View subject profile" at bounding box center [685, 282] width 57 height 9
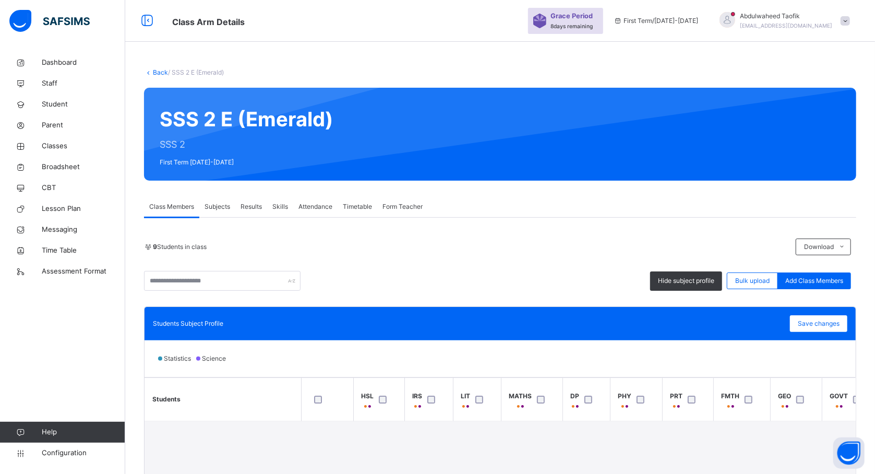
click at [520, 367] on div "Statistics Science" at bounding box center [500, 358] width 711 height 37
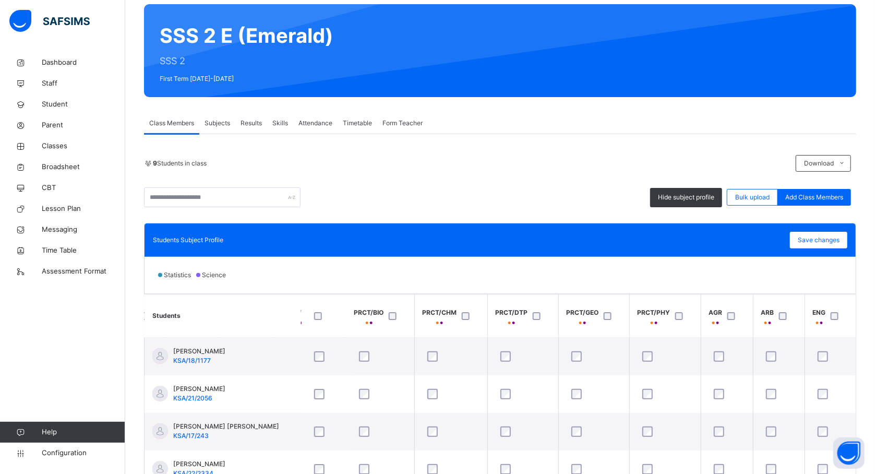
scroll to position [0, 612]
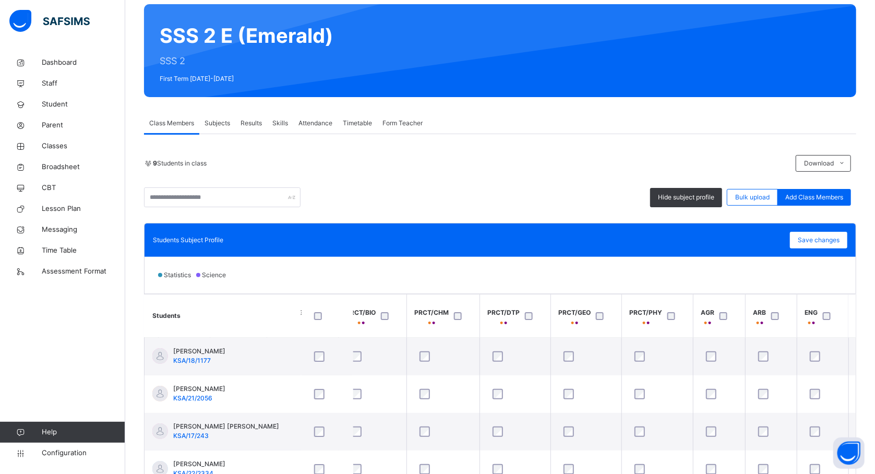
click at [529, 312] on div at bounding box center [531, 316] width 22 height 22
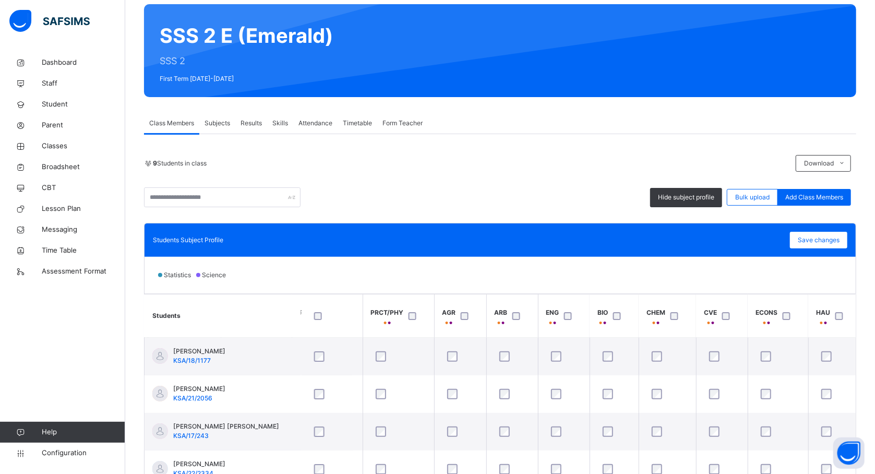
scroll to position [0, 872]
click at [841, 332] on th "HAU" at bounding box center [834, 315] width 53 height 43
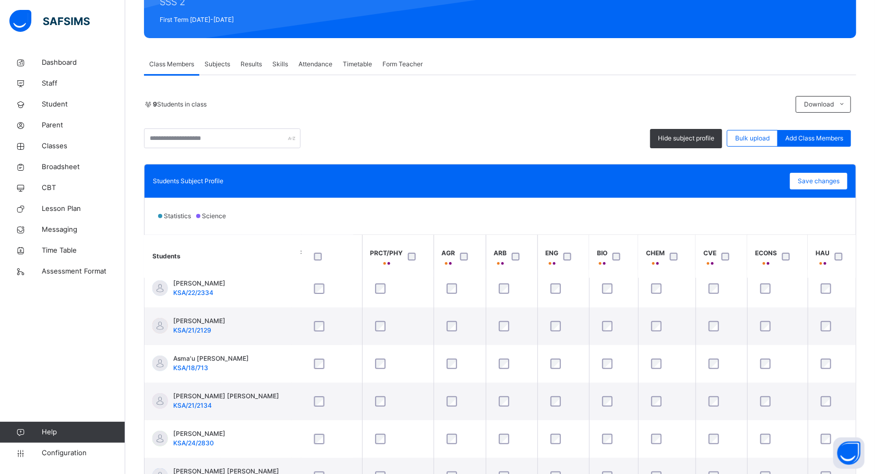
scroll to position [167, 0]
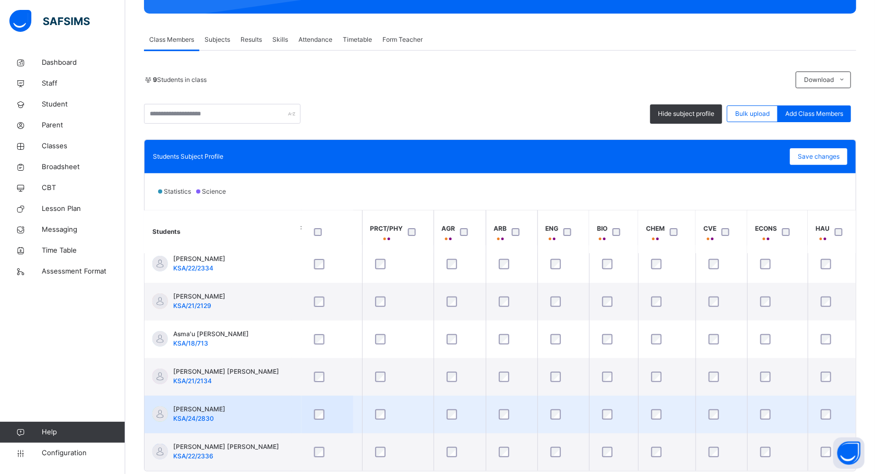
click at [828, 403] on div at bounding box center [834, 414] width 37 height 22
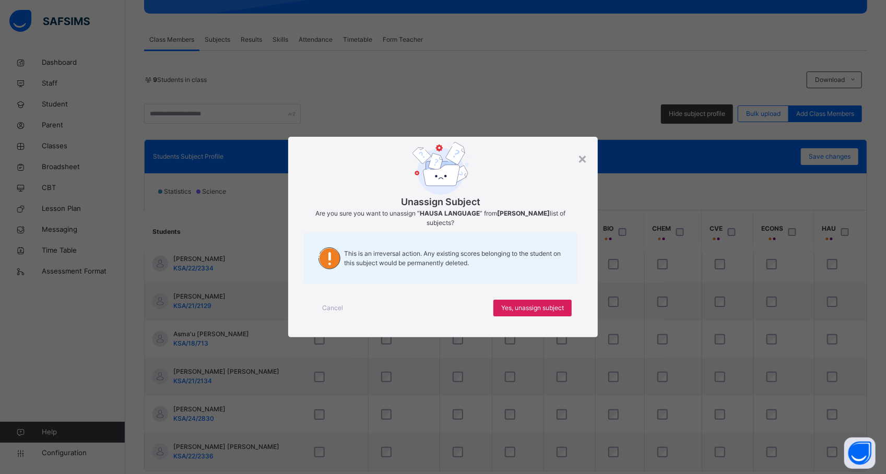
click at [575, 170] on div "Unassign Subject Are you sure you want to unassign “ HAUSA LANGUAGE ” from HASS…" at bounding box center [441, 216] width 274 height 148
click at [577, 157] on div "Unassign Subject Are you sure you want to unassign “ HAUSA LANGUAGE ” from HASS…" at bounding box center [441, 216] width 274 height 148
click at [584, 158] on div "×" at bounding box center [582, 158] width 10 height 22
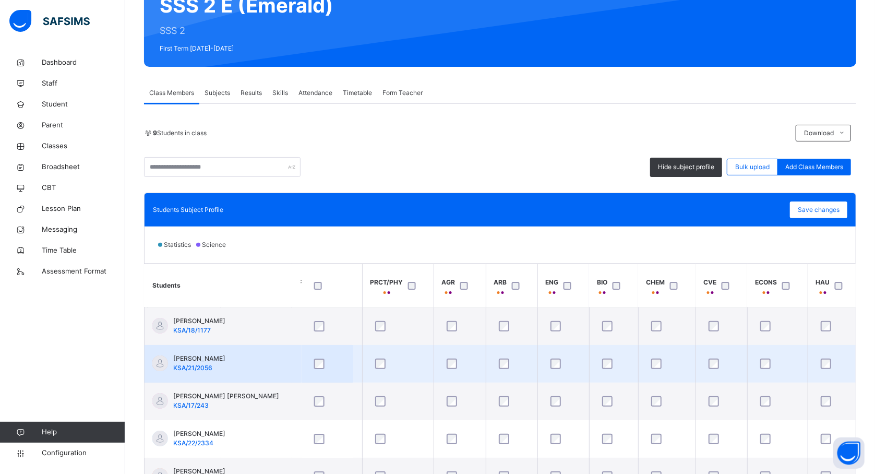
scroll to position [113, 0]
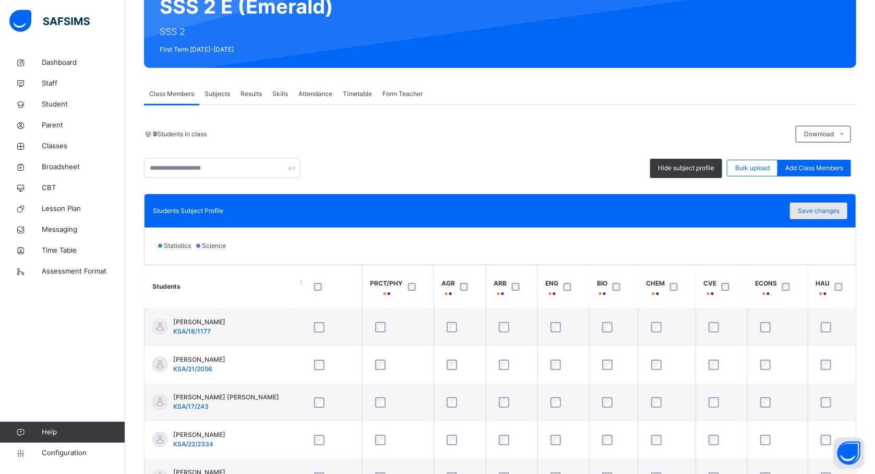
click at [840, 213] on span "Save changes" at bounding box center [819, 210] width 42 height 9
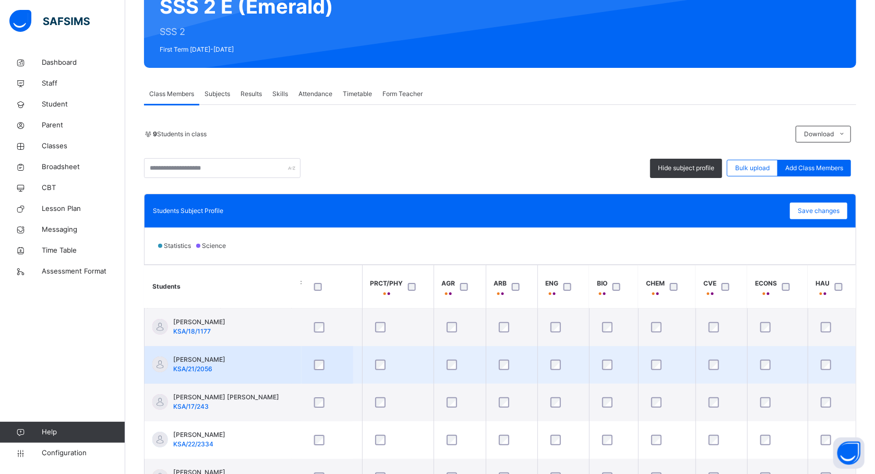
click at [700, 360] on td at bounding box center [722, 365] width 52 height 38
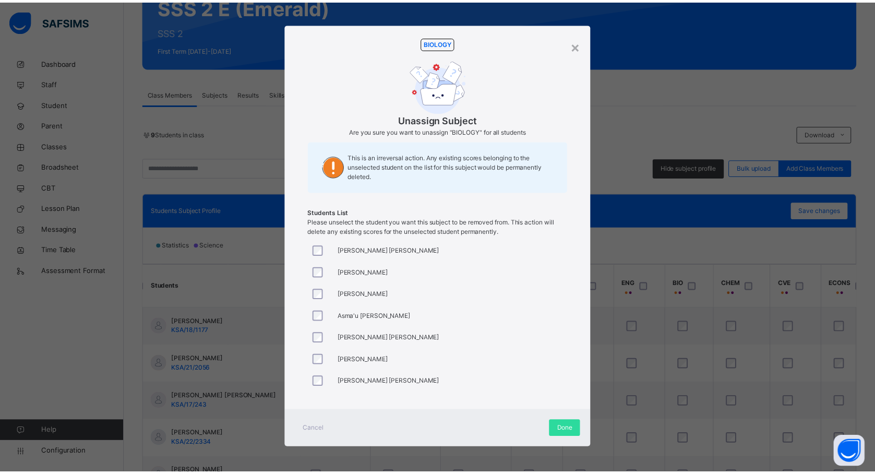
scroll to position [3, 0]
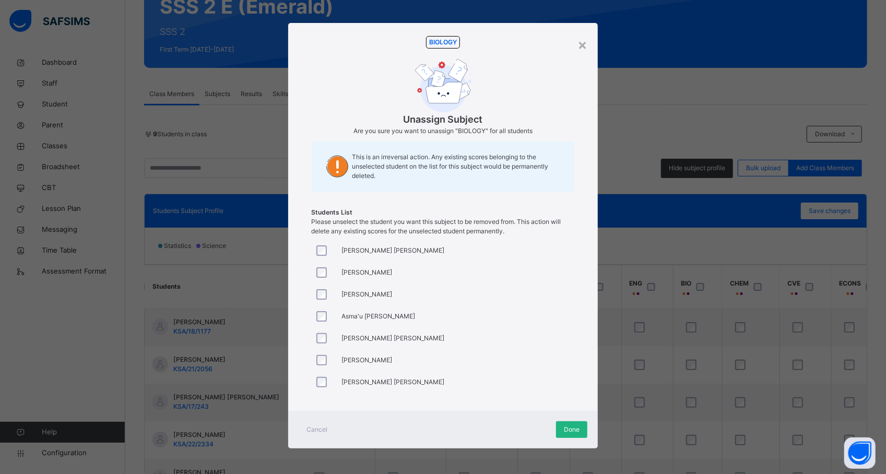
click at [560, 429] on div "Done" at bounding box center [571, 429] width 31 height 17
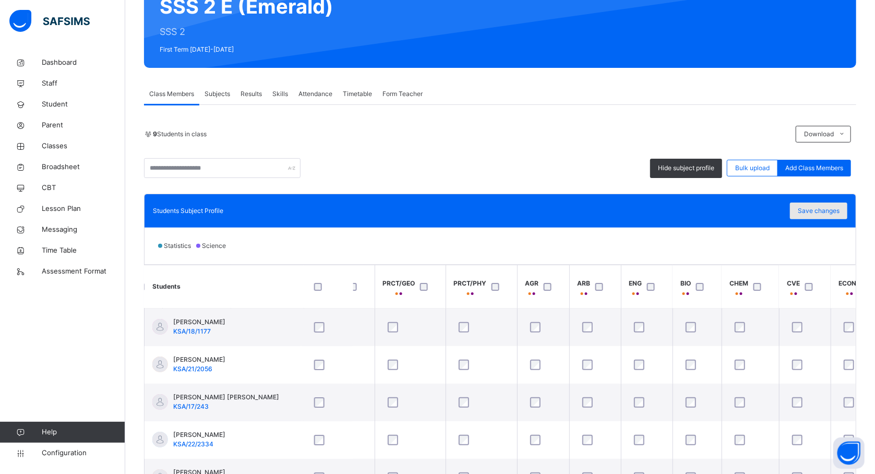
click at [840, 213] on span "Save changes" at bounding box center [819, 210] width 42 height 9
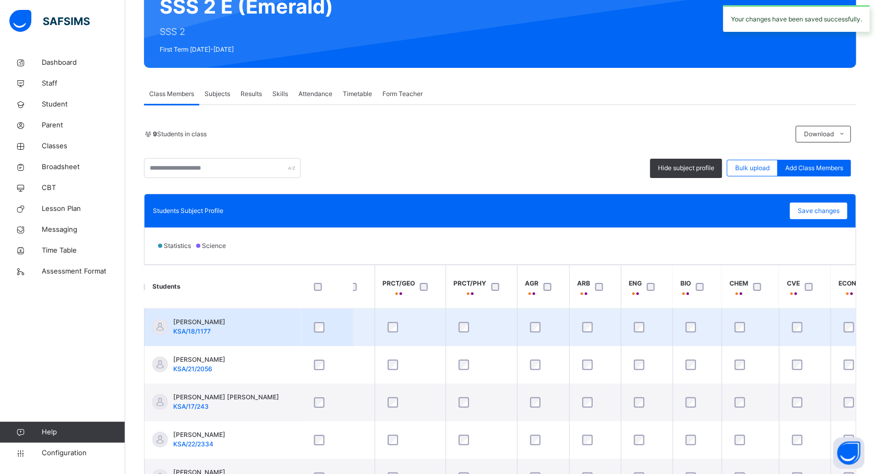
click at [619, 326] on td at bounding box center [595, 327] width 52 height 38
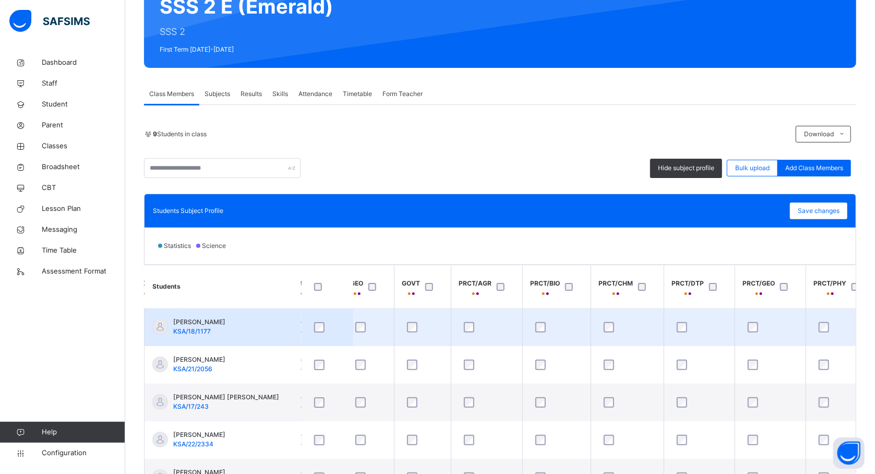
scroll to position [0, 426]
click at [592, 312] on td at bounding box center [558, 327] width 68 height 38
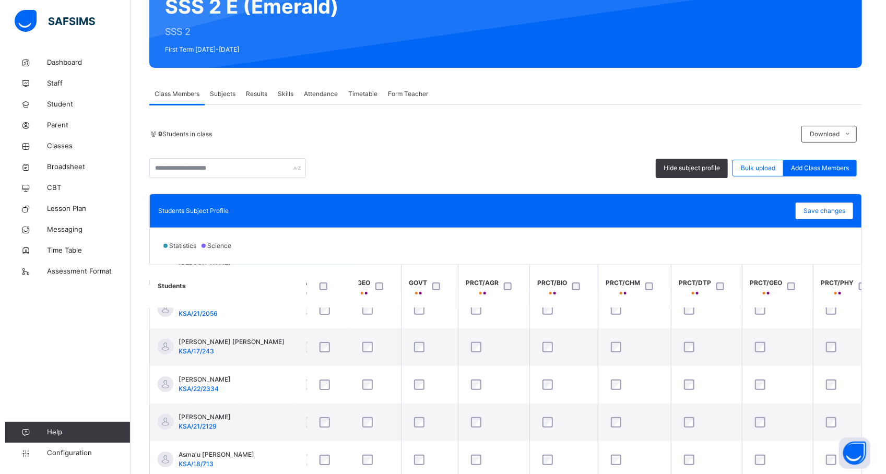
scroll to position [84, 426]
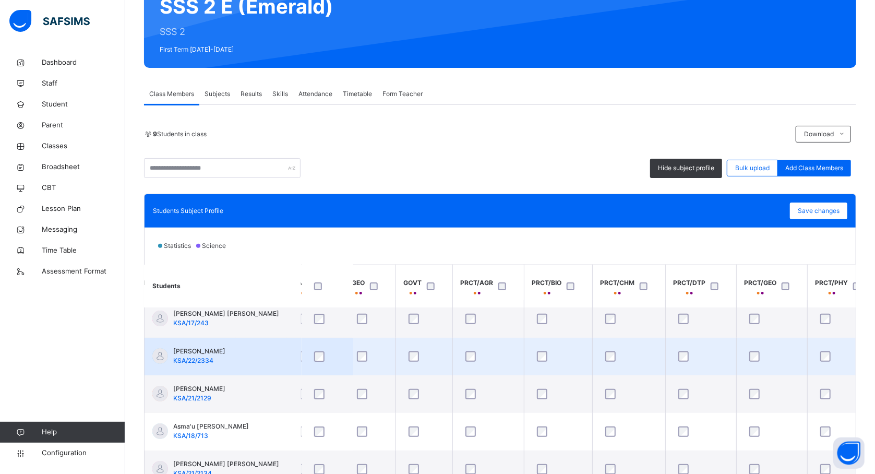
click at [544, 351] on div at bounding box center [558, 357] width 52 height 22
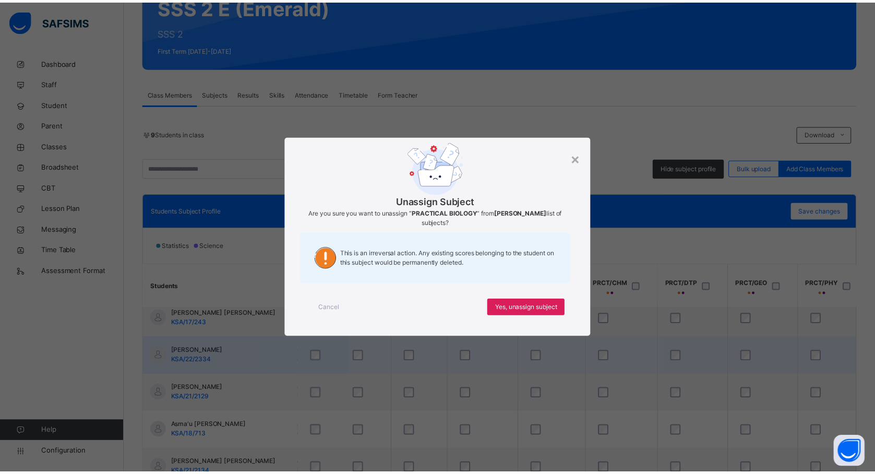
scroll to position [0, 0]
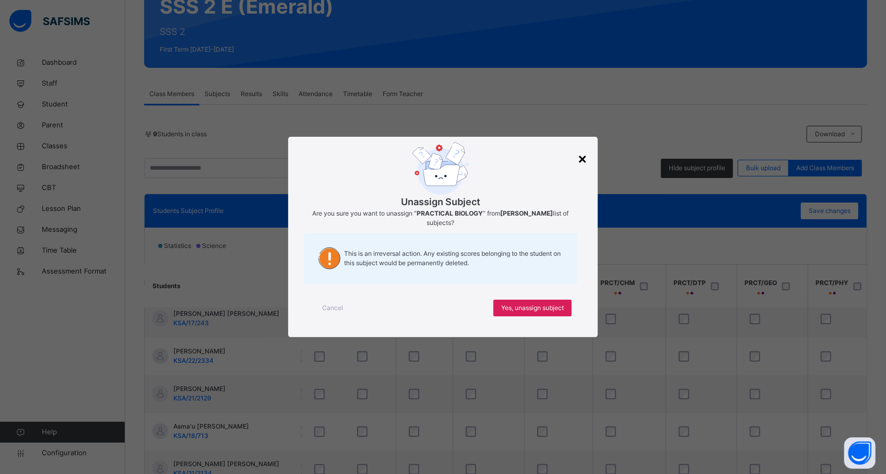
click at [583, 155] on div "×" at bounding box center [582, 158] width 10 height 22
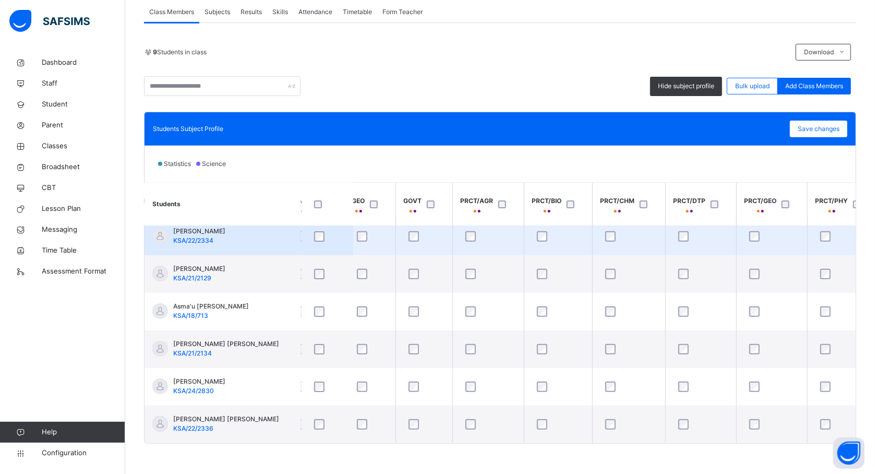
scroll to position [196, 0]
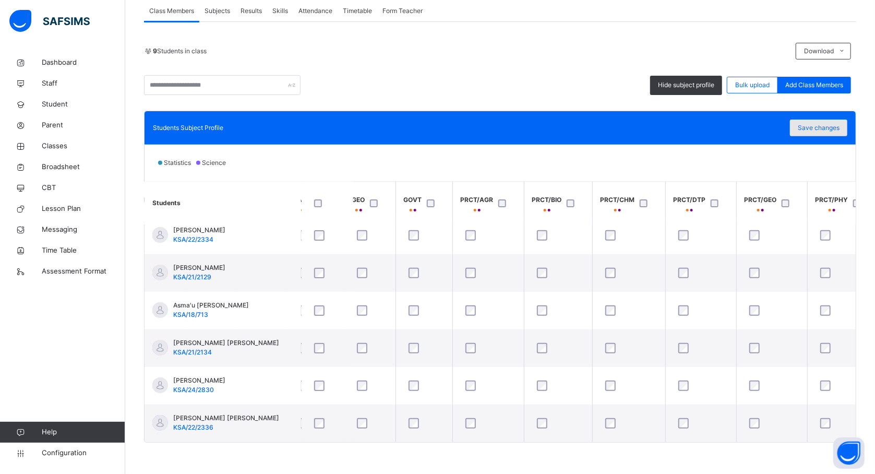
click at [812, 122] on div "Save changes" at bounding box center [818, 128] width 57 height 17
click at [818, 129] on span "Save changes" at bounding box center [819, 127] width 42 height 9
click at [821, 128] on span "Save changes" at bounding box center [819, 127] width 42 height 9
